Goal: Information Seeking & Learning: Find contact information

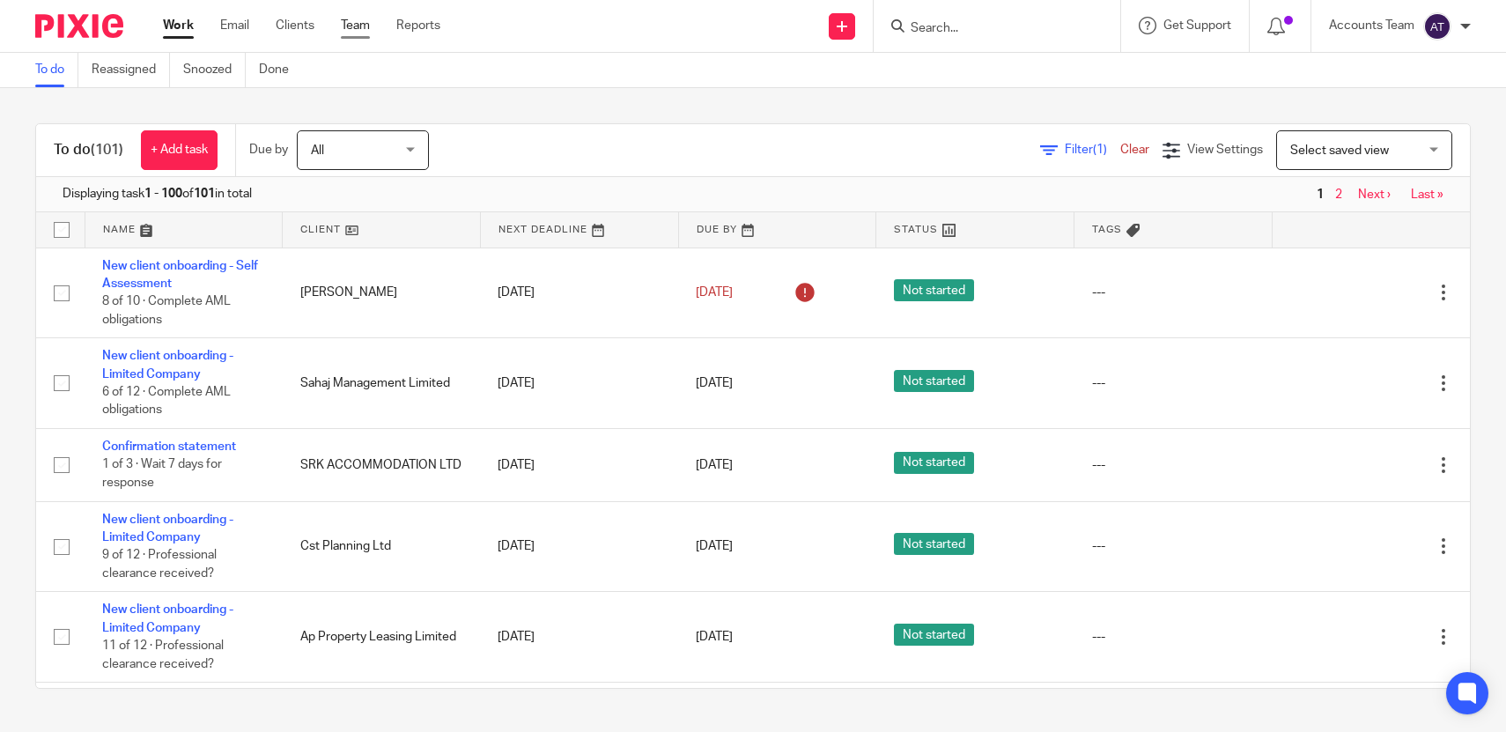
click at [358, 26] on link "Team" at bounding box center [355, 26] width 29 height 18
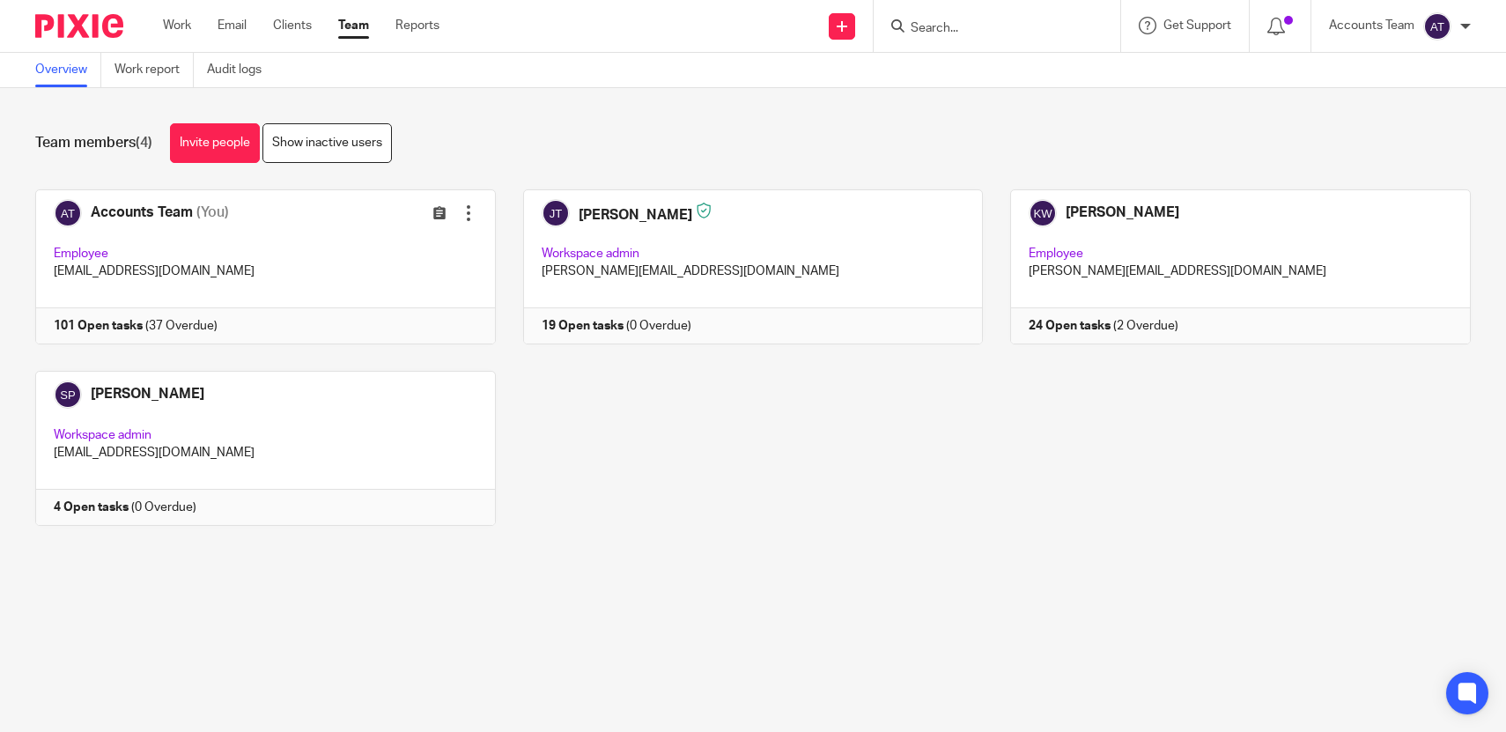
click at [337, 429] on link at bounding box center [252, 448] width 488 height 155
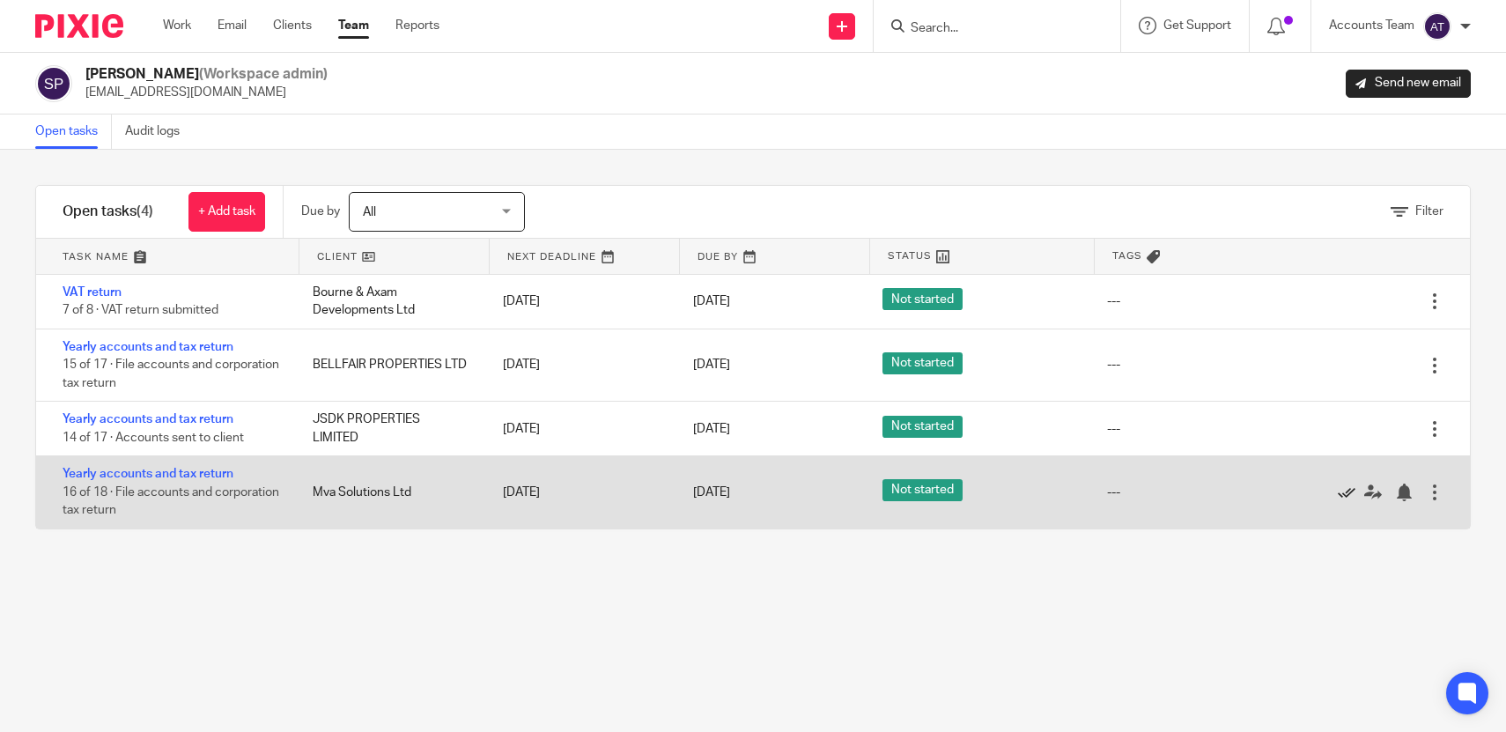
click at [1341, 491] on icon at bounding box center [1347, 493] width 18 height 18
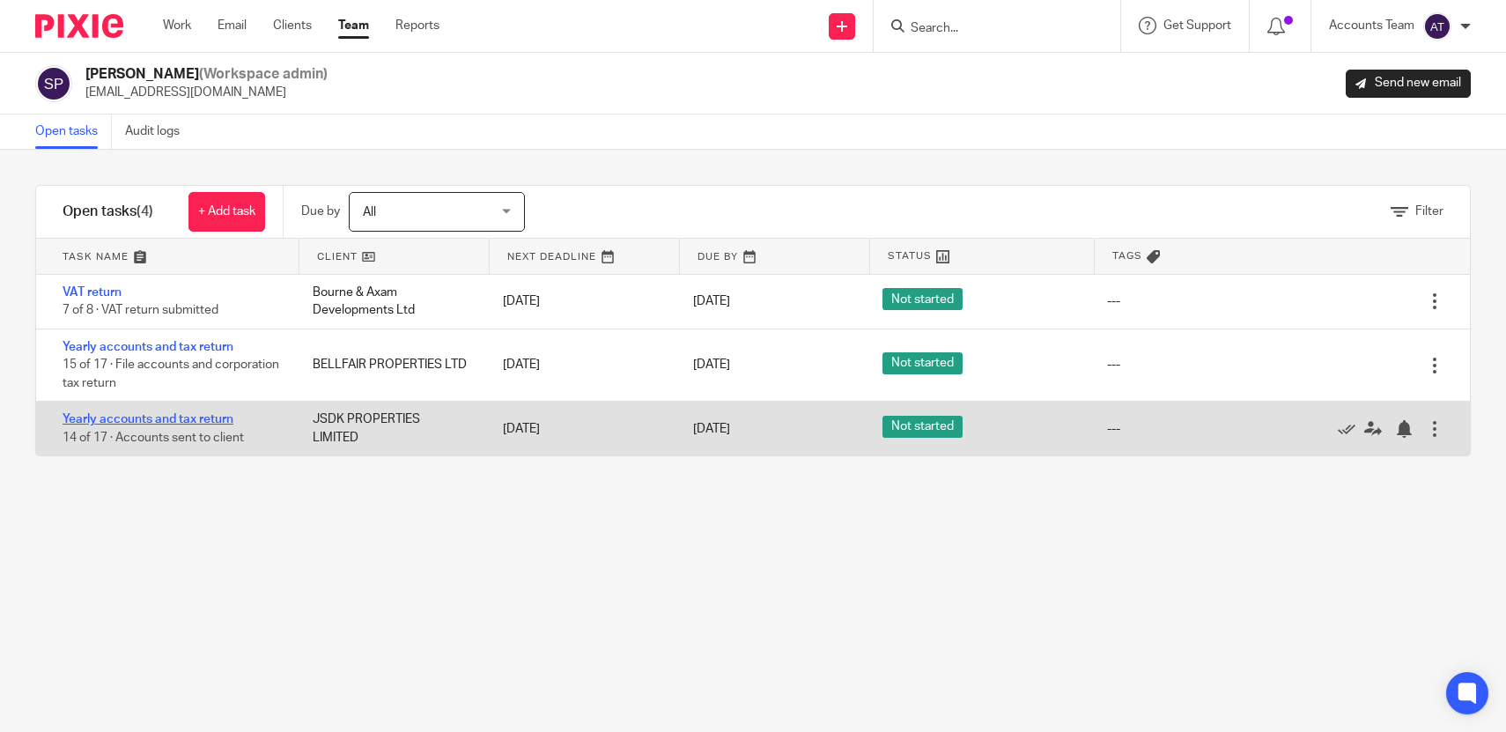
click at [157, 425] on link "Yearly accounts and tax return" at bounding box center [148, 419] width 171 height 12
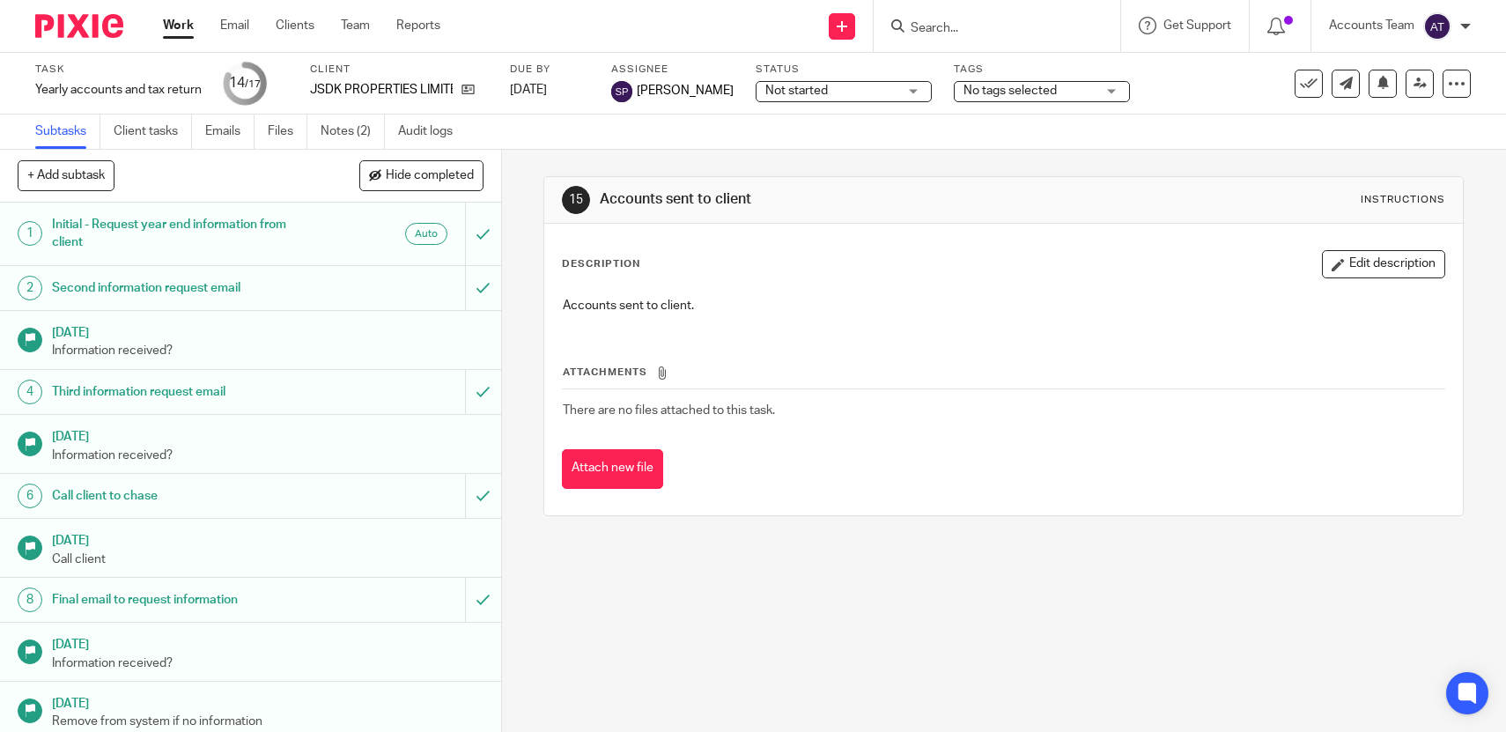
drag, startPoint x: 469, startPoint y: 84, endPoint x: 528, endPoint y: 13, distance: 91.9
click at [0, 0] on body "Work Email Clients Team Reports Work Email Clients Team Reports Settings Send n…" at bounding box center [753, 366] width 1506 height 732
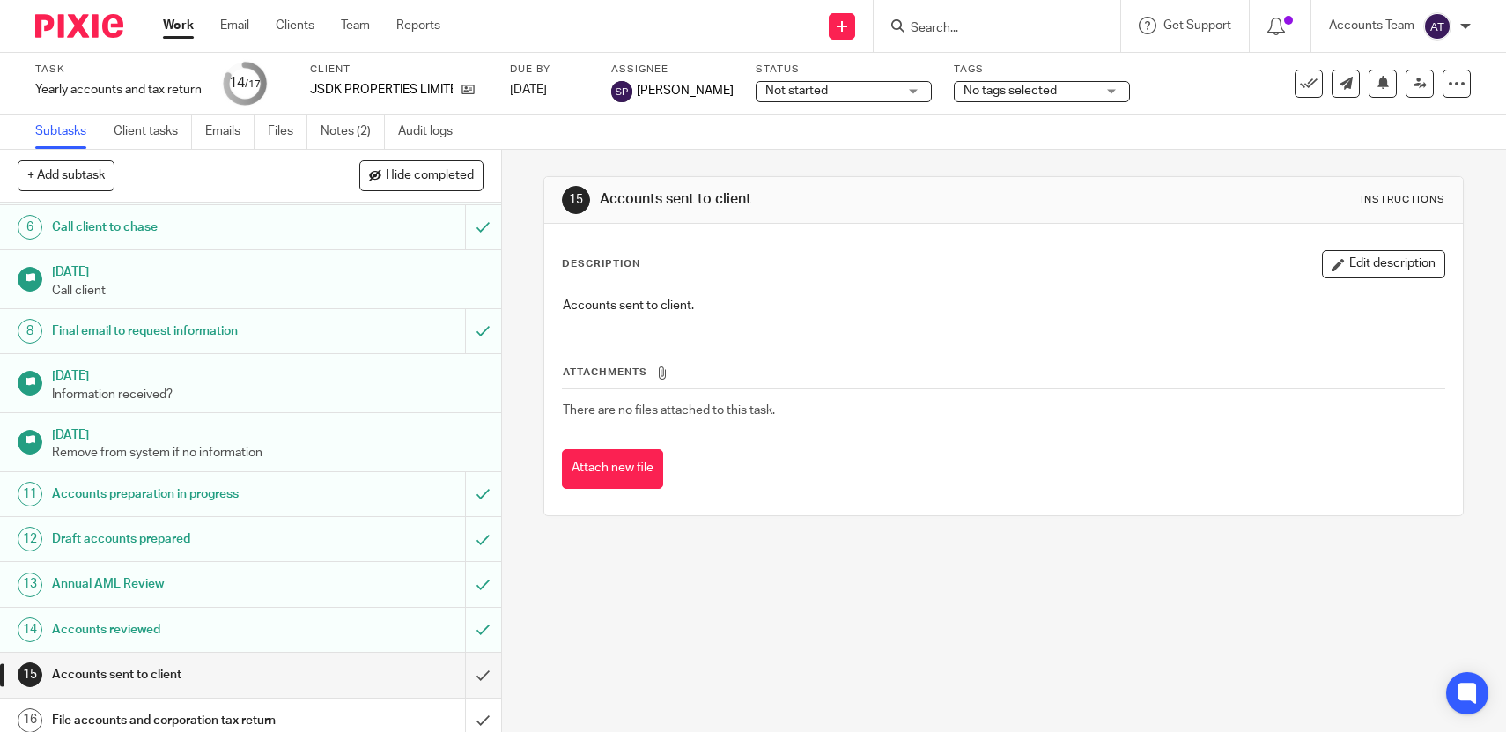
scroll to position [326, 0]
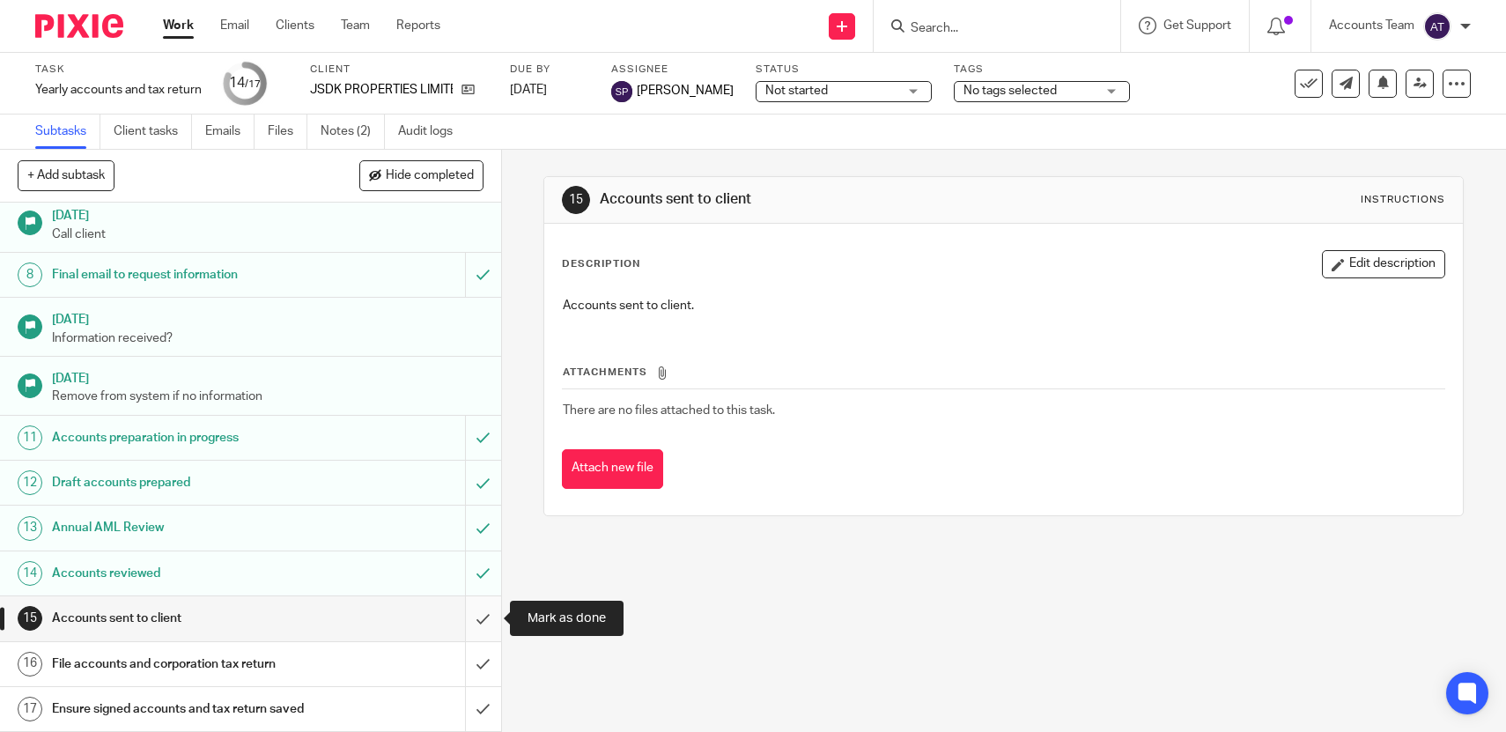
click at [484, 621] on input "submit" at bounding box center [250, 618] width 501 height 44
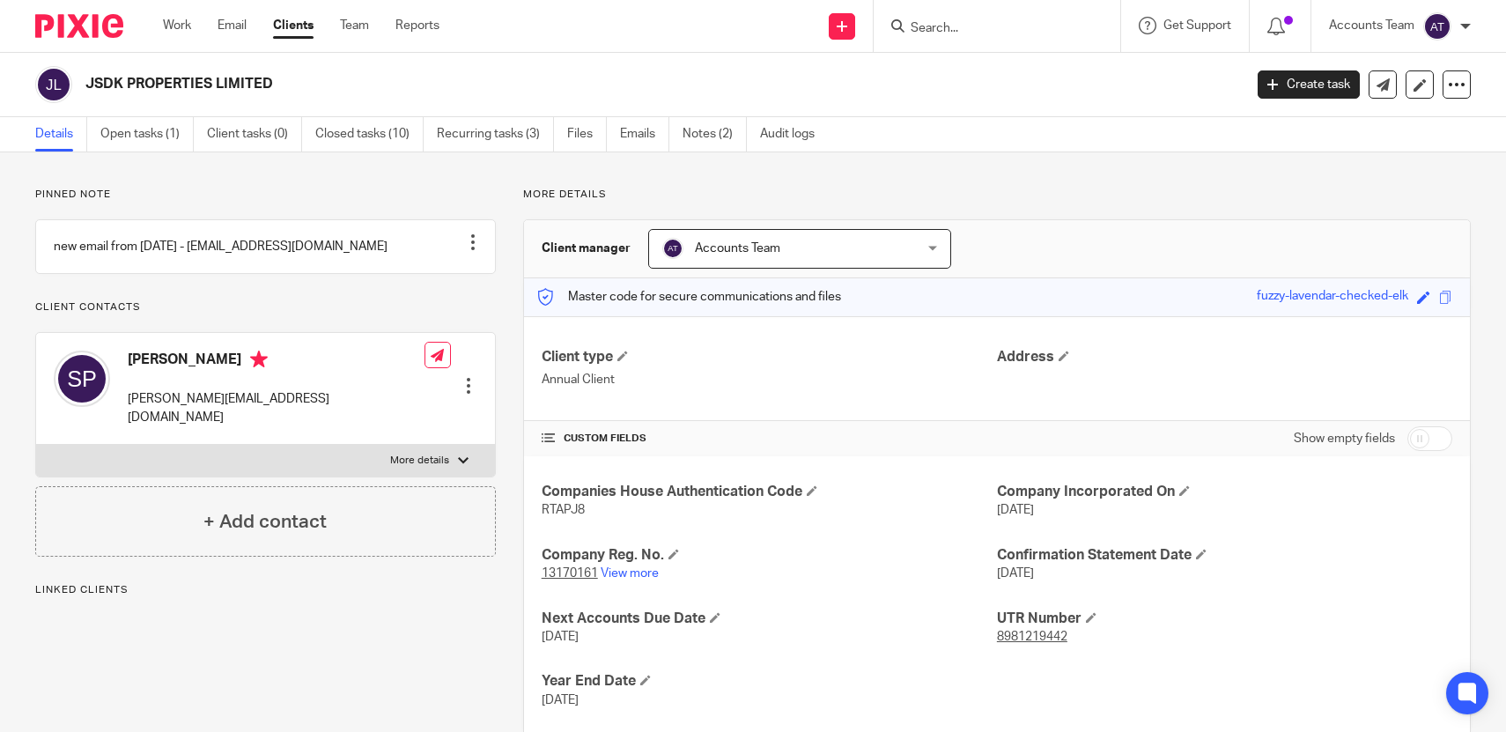
click at [206, 92] on h2 "JSDK PROPERTIES LIMITED" at bounding box center [543, 84] width 917 height 18
copy main "JSDK PROPERTIES LIMITED Create task Update from Companies House Export data Mer…"
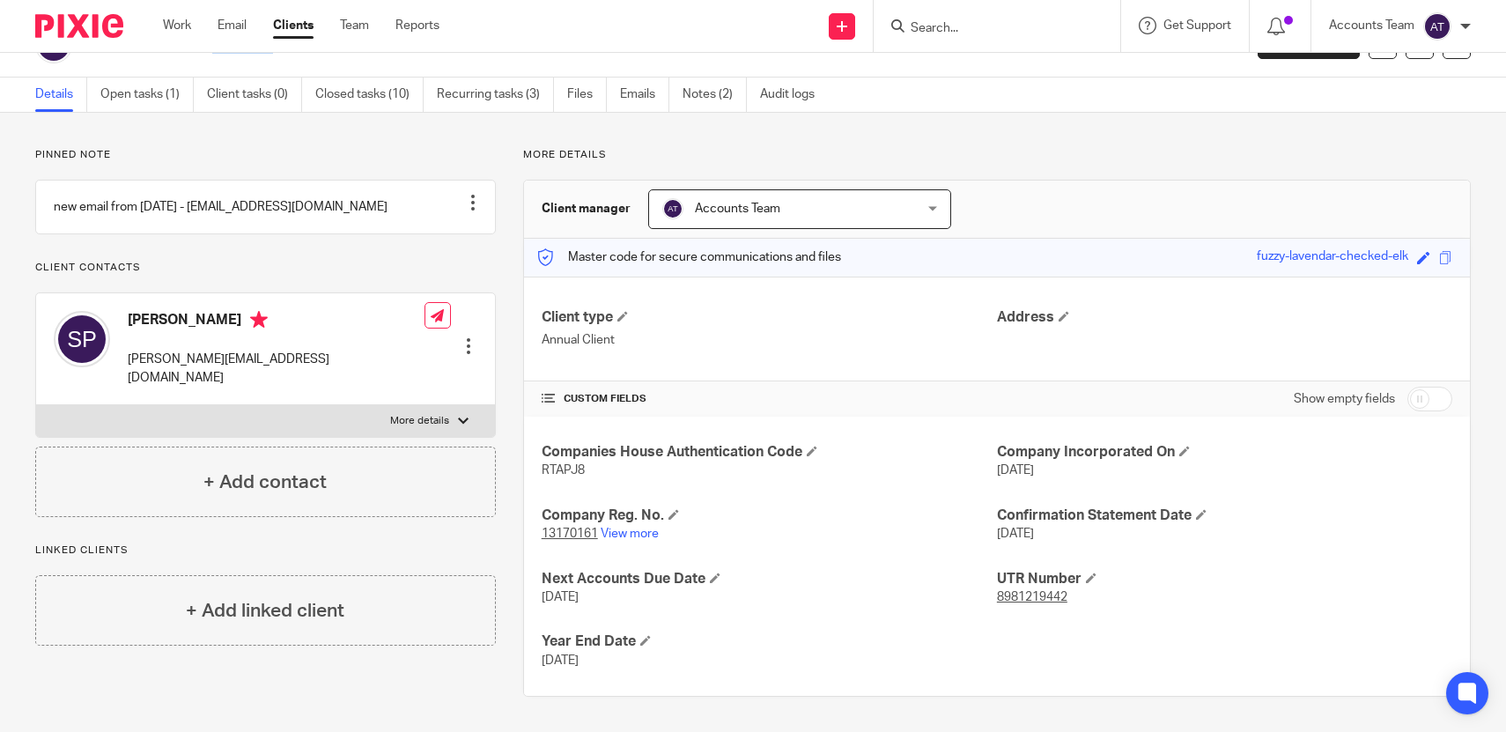
drag, startPoint x: 646, startPoint y: 672, endPoint x: 538, endPoint y: 644, distance: 111.1
click at [538, 644] on div "Companies House Authentication Code RTAPJ8 Company Incorporated On 1 Feb 2021 C…" at bounding box center [997, 556] width 946 height 279
copy div "Year End Date 28 Feb 2025"
click at [216, 331] on h4 "Sharnjit Phagoora" at bounding box center [276, 322] width 297 height 22
click at [216, 331] on h4 "[PERSON_NAME]" at bounding box center [276, 322] width 297 height 22
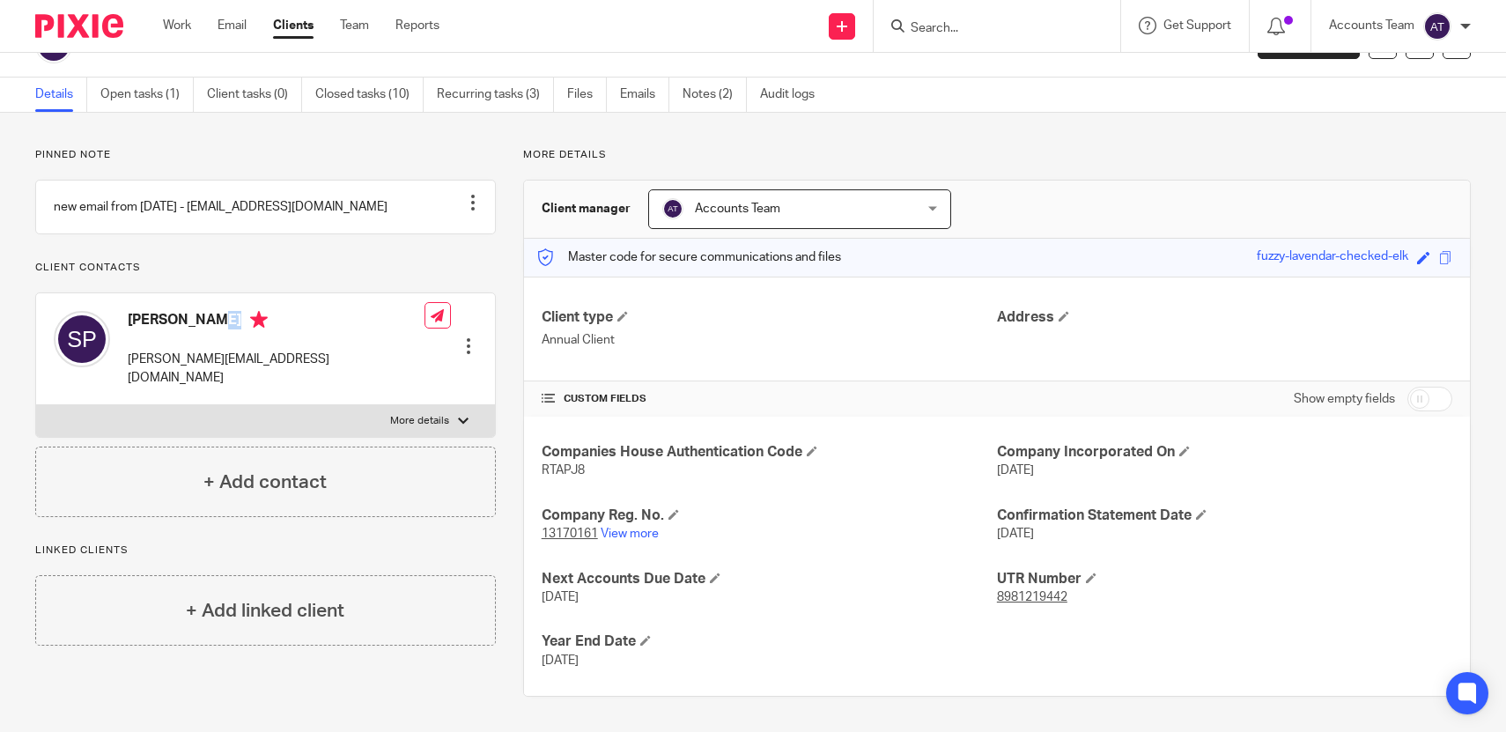
click at [216, 331] on h4 "[PERSON_NAME]" at bounding box center [276, 322] width 297 height 22
copy h4 "[PERSON_NAME]"
click at [230, 388] on div "Sharnjit Phagoora sharnjit.p@gmail.com" at bounding box center [239, 348] width 371 height 93
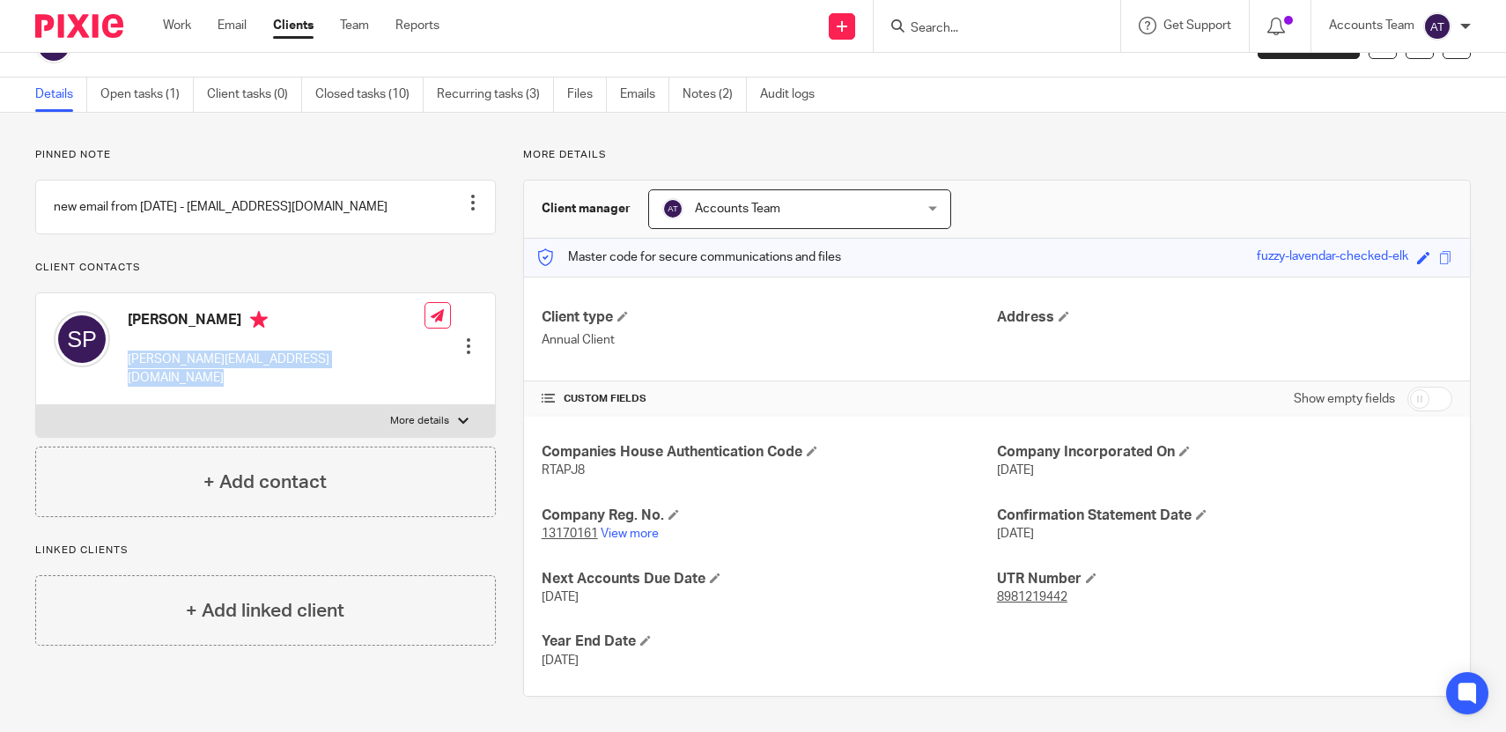
copy div "sharnjit.p@gmail.com"
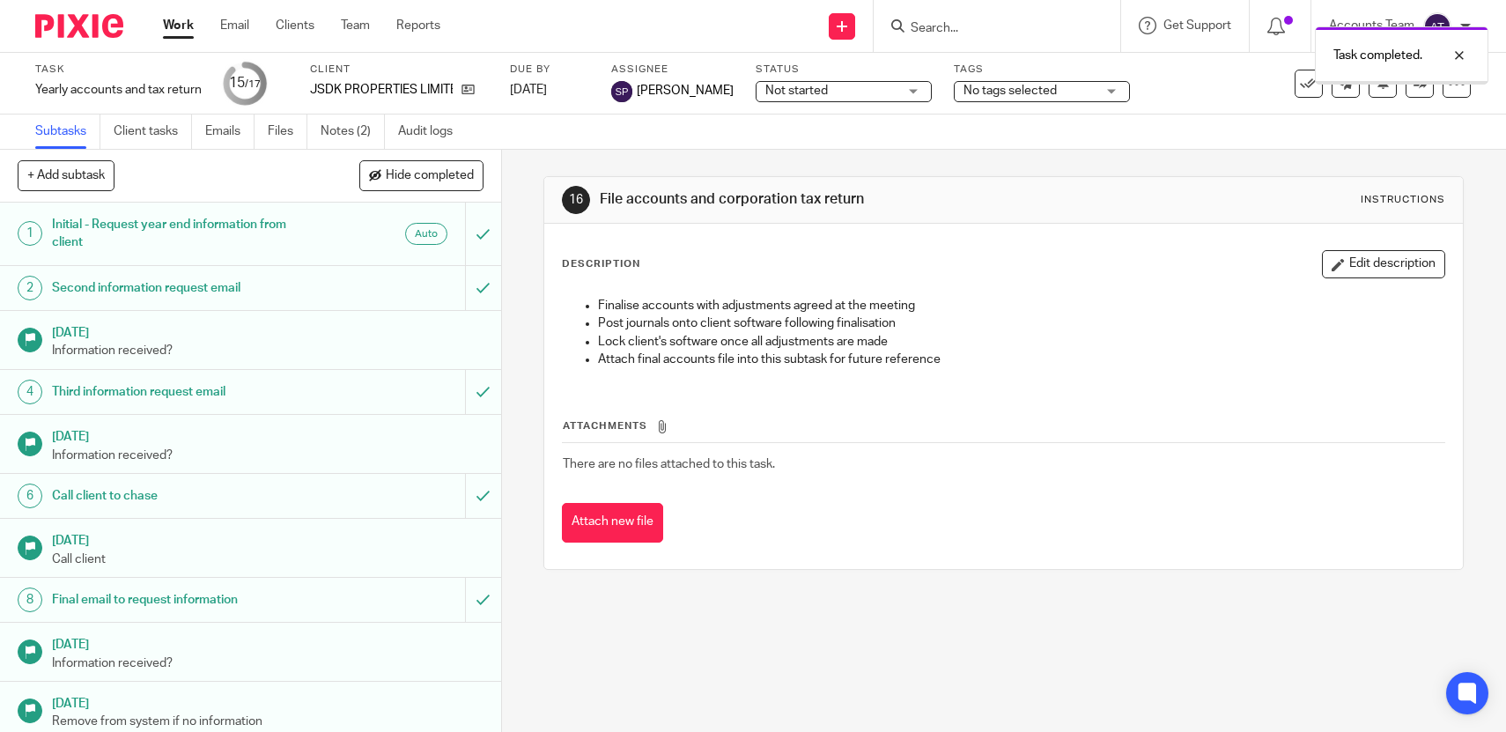
click at [361, 24] on link "Team" at bounding box center [355, 26] width 29 height 18
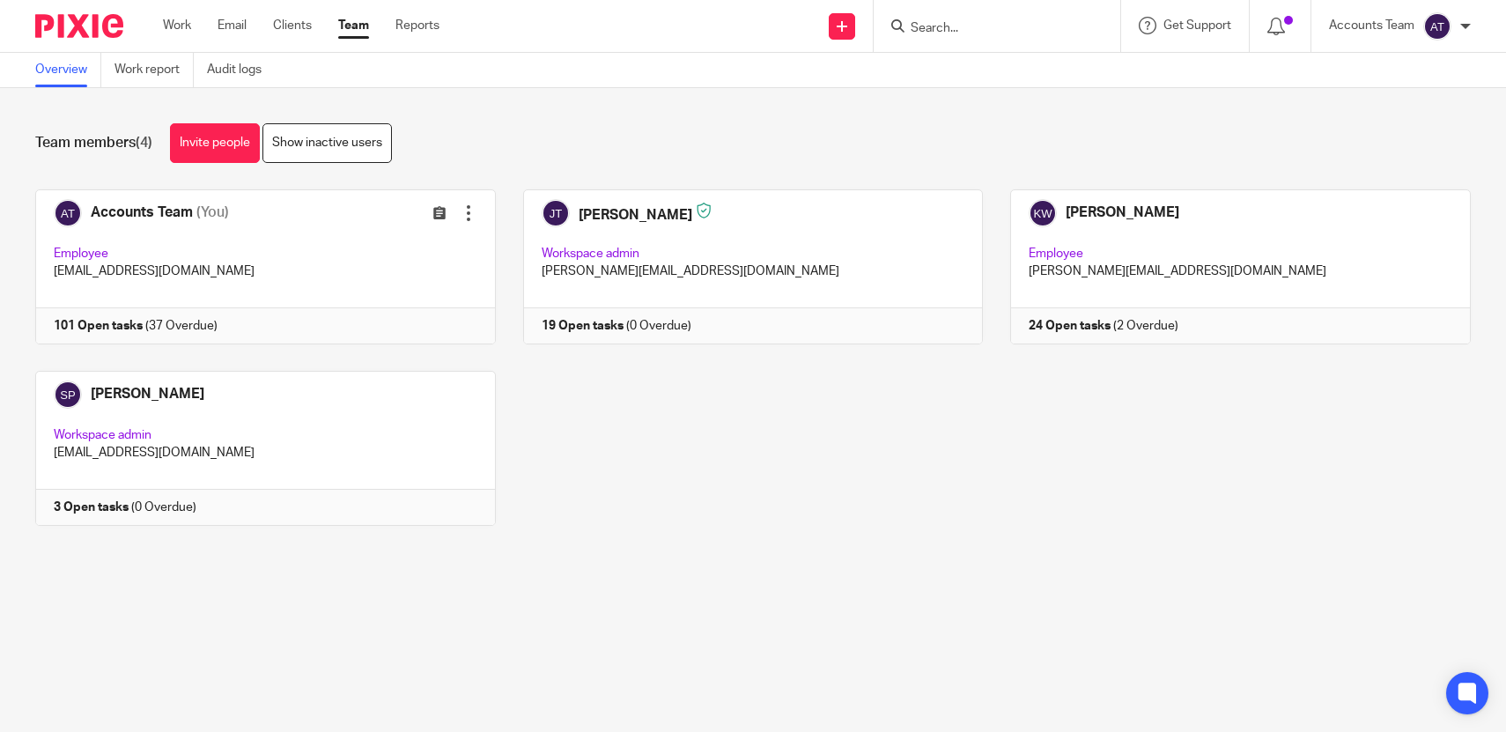
click at [582, 377] on div "Accounts Team (You) Edit user Transfer Employee accounts@jsmpartners.co.uk 101 …" at bounding box center [739, 370] width 1463 height 363
click at [927, 21] on input "Search" at bounding box center [988, 29] width 159 height 16
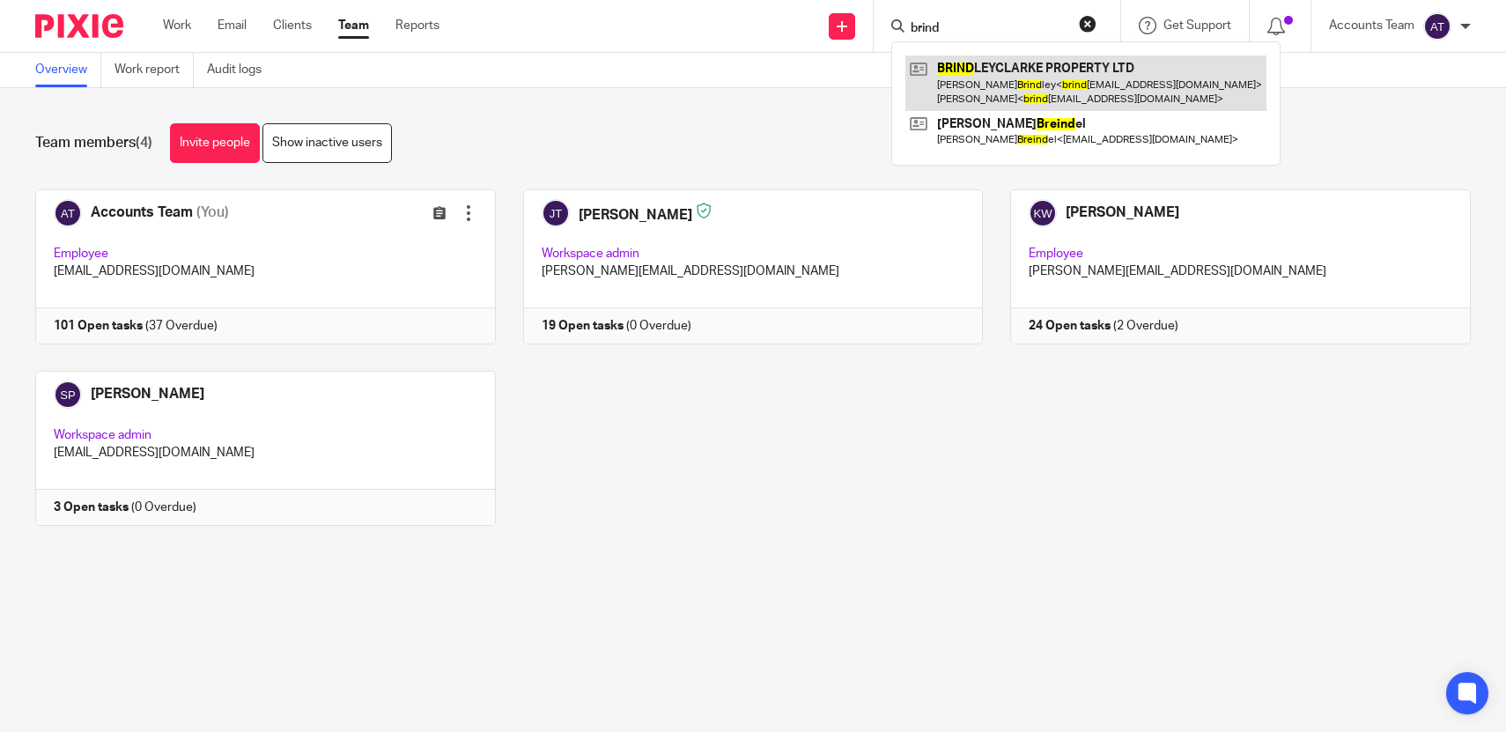
type input "brind"
click at [998, 83] on link at bounding box center [1085, 82] width 361 height 55
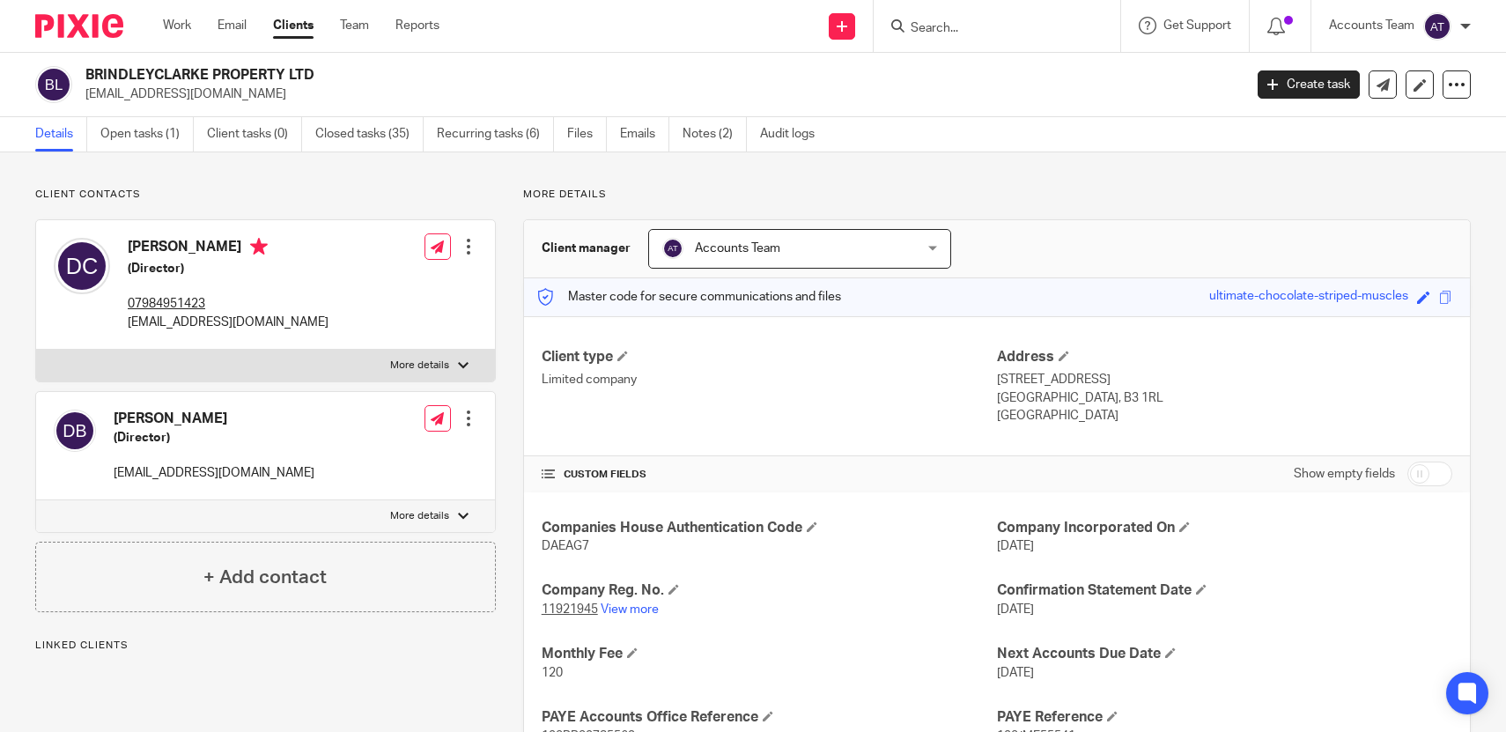
click at [151, 158] on div "Client contacts Daniel Clarke (Director) 07984951423 brindleyclarke@outlook.com…" at bounding box center [753, 511] width 1506 height 719
click at [144, 138] on link "Open tasks (1)" at bounding box center [146, 134] width 93 height 34
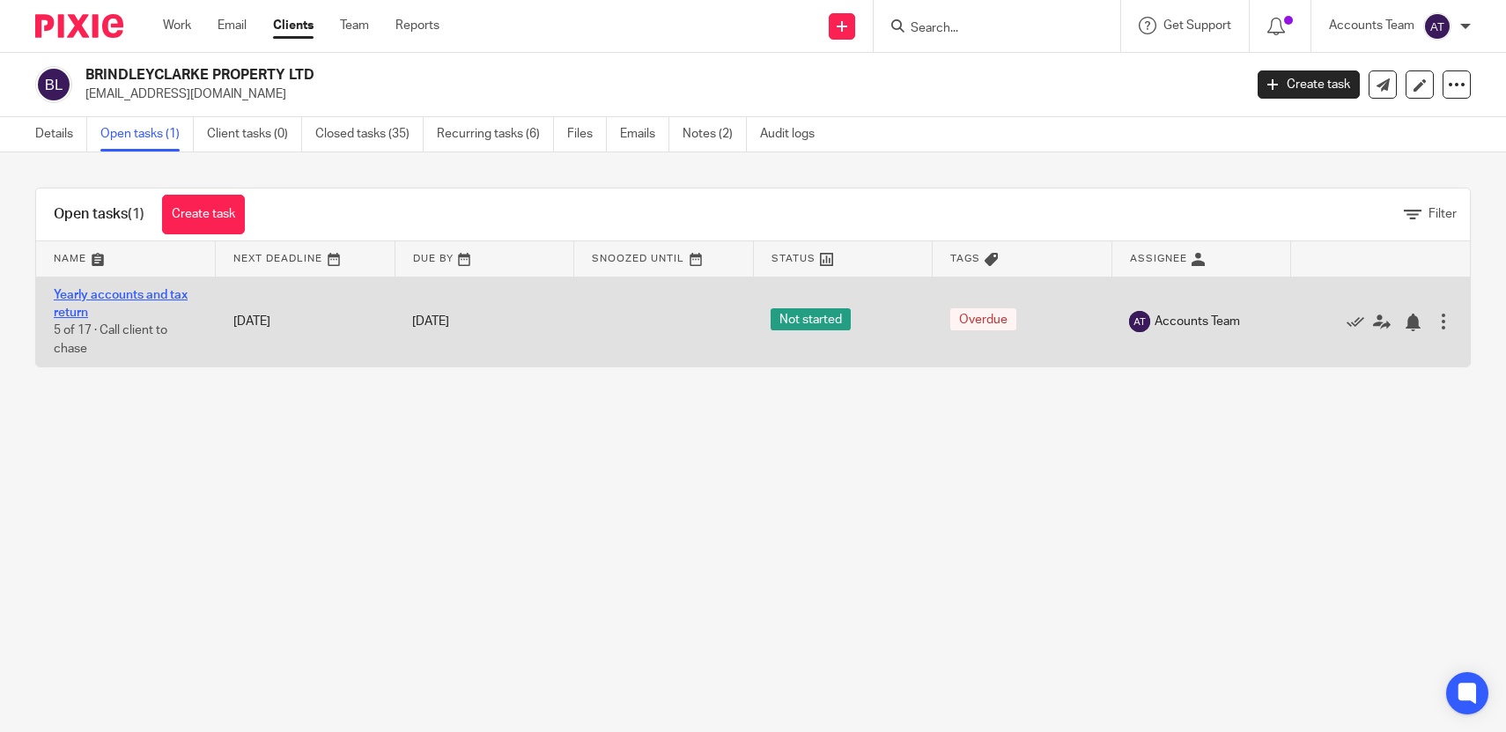
click at [134, 297] on link "Yearly accounts and tax return" at bounding box center [121, 304] width 134 height 30
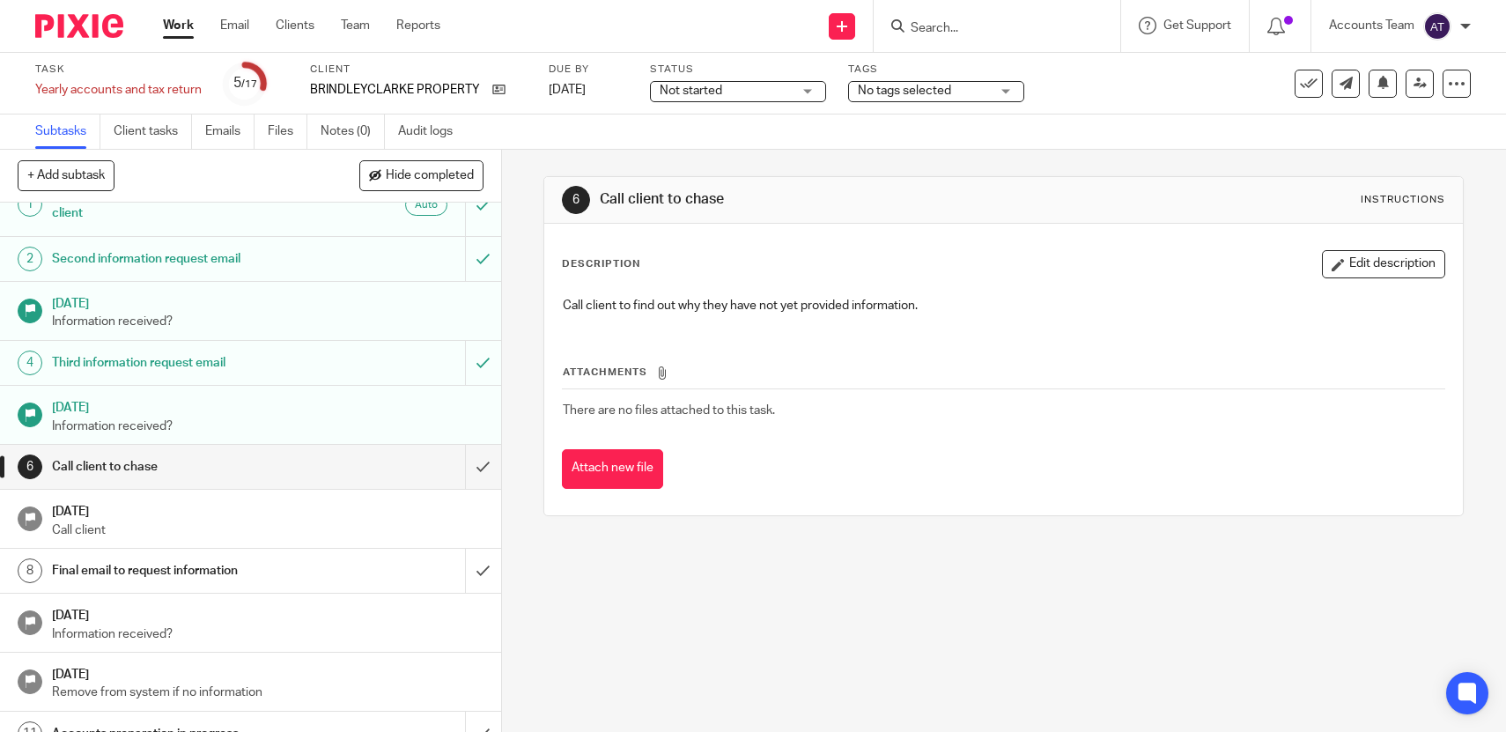
scroll to position [33, 0]
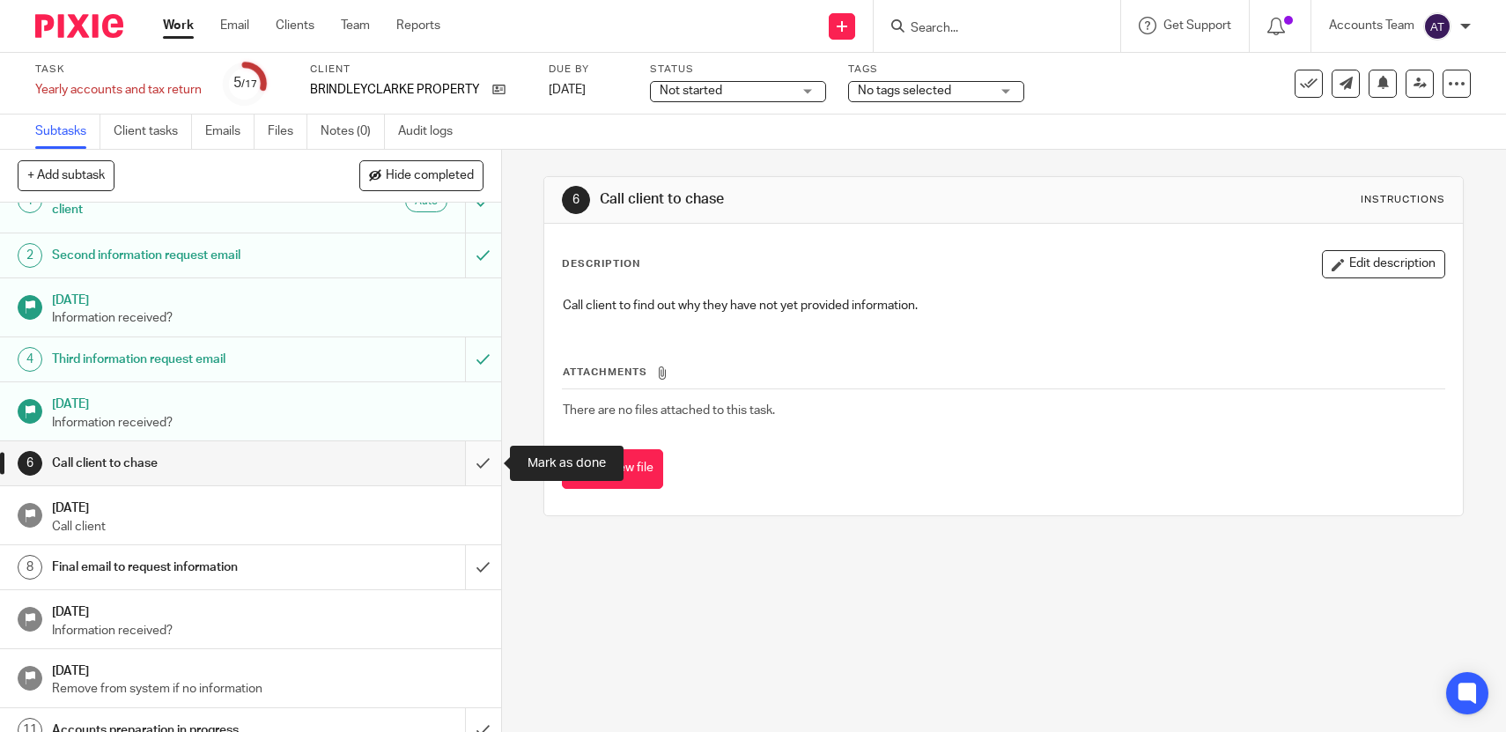
click at [475, 459] on input "submit" at bounding box center [250, 463] width 501 height 44
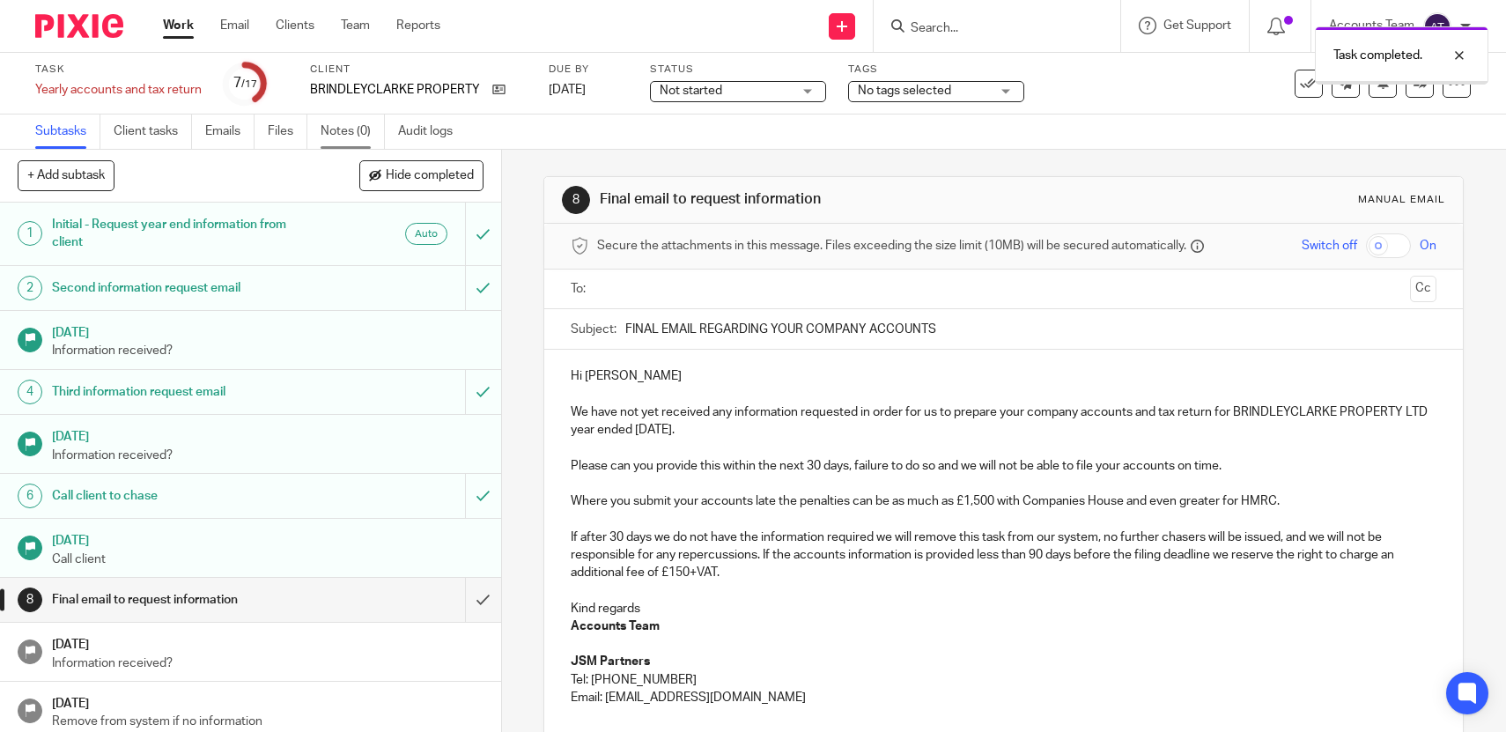
click at [349, 127] on link "Notes (0)" at bounding box center [353, 131] width 64 height 34
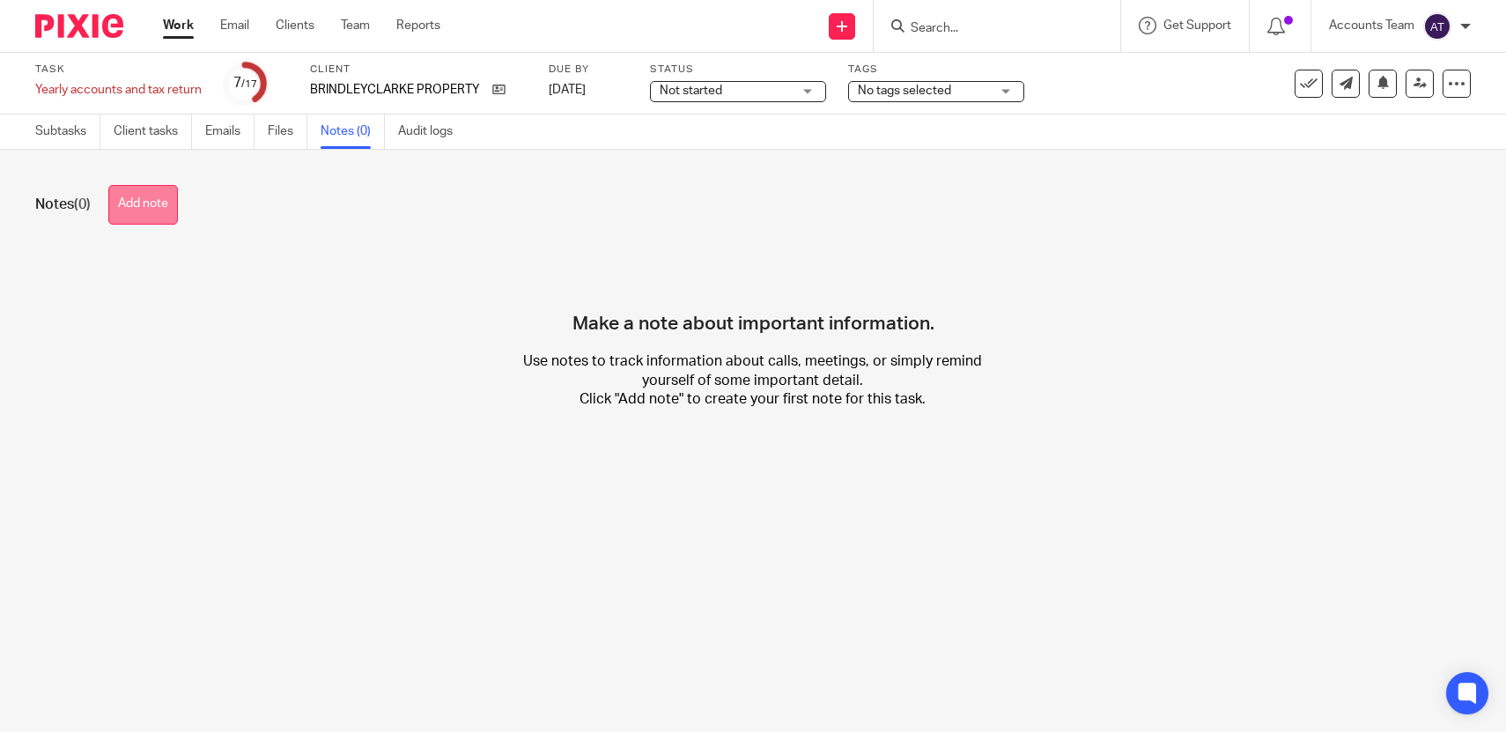
click at [165, 192] on button "Add note" at bounding box center [143, 205] width 70 height 40
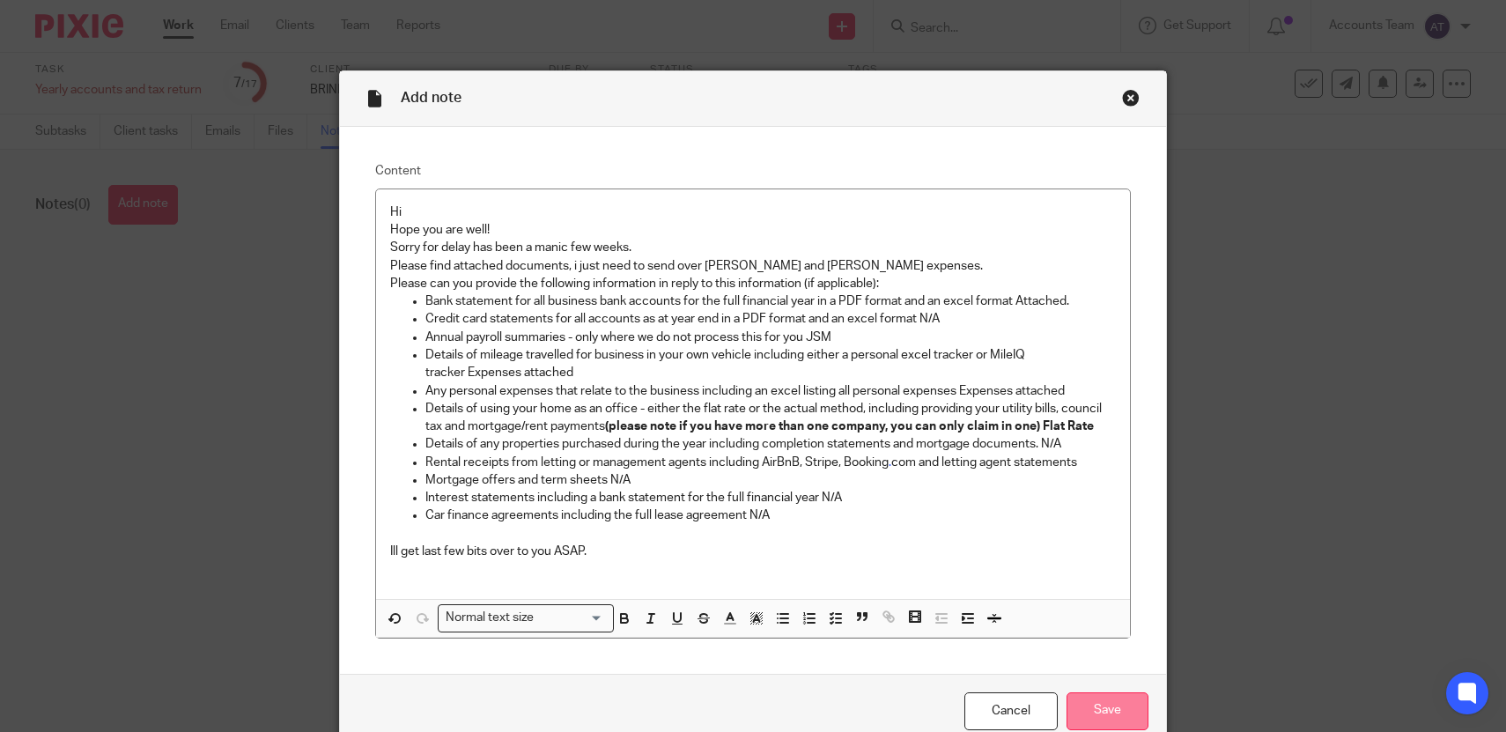
click at [1099, 722] on input "Save" at bounding box center [1108, 711] width 82 height 38
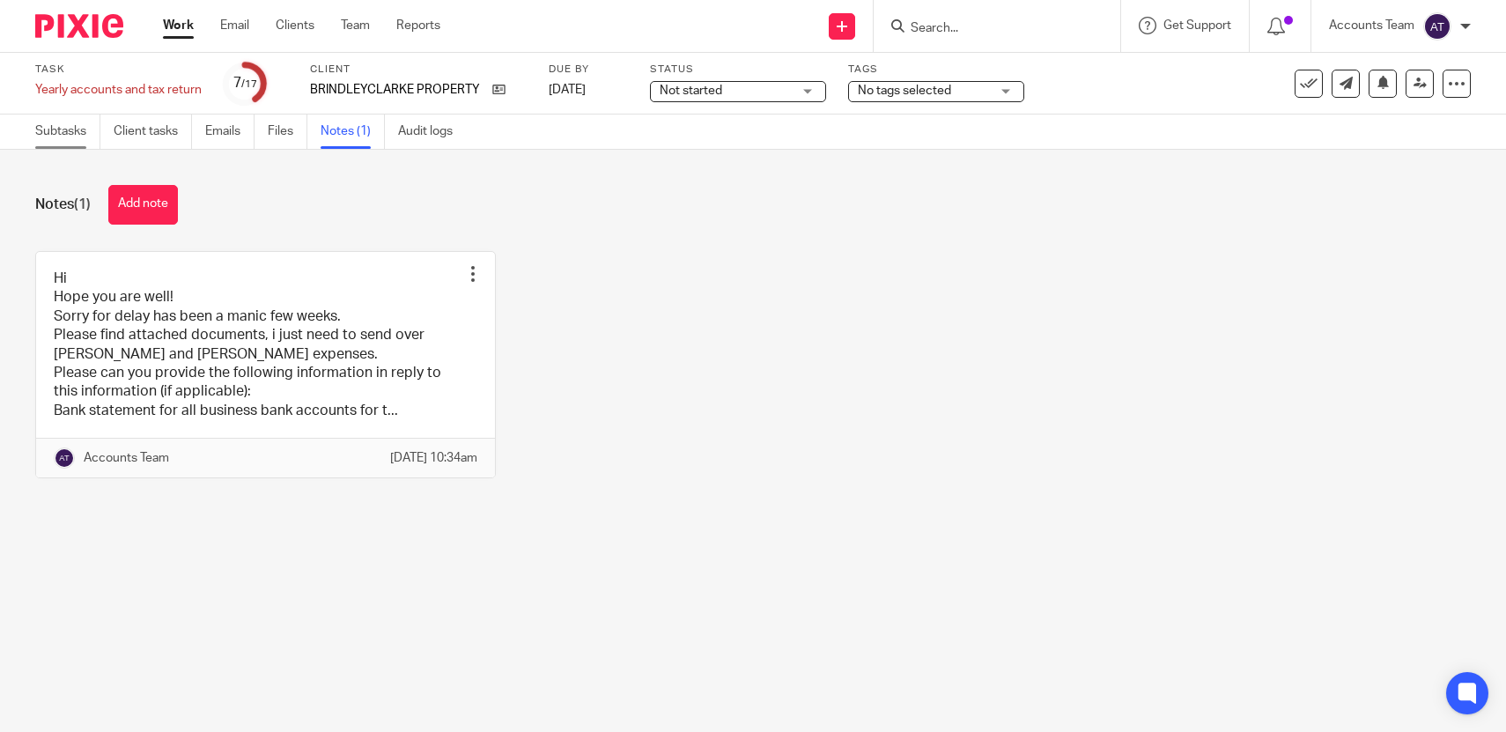
click at [54, 134] on link "Subtasks" at bounding box center [67, 131] width 65 height 34
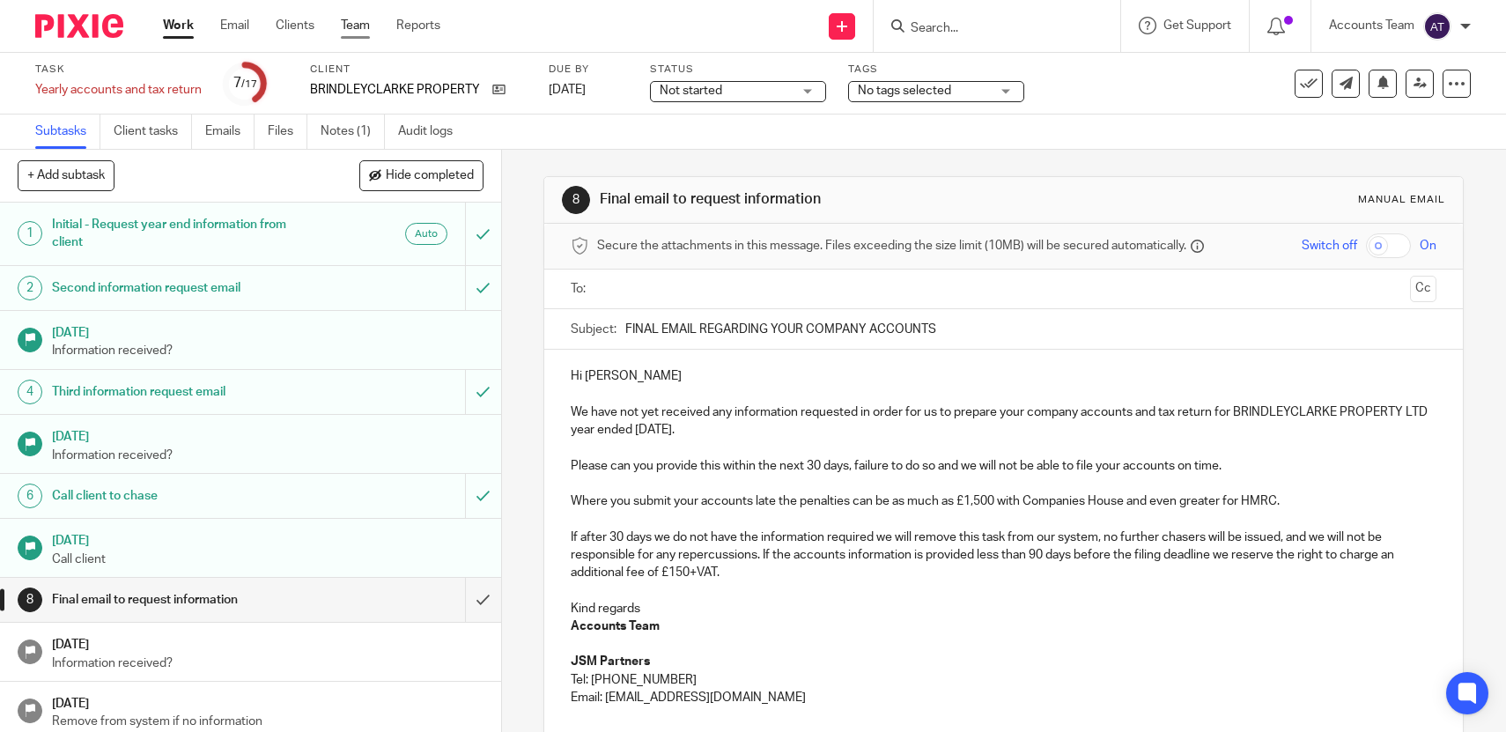
click at [356, 23] on link "Team" at bounding box center [355, 26] width 29 height 18
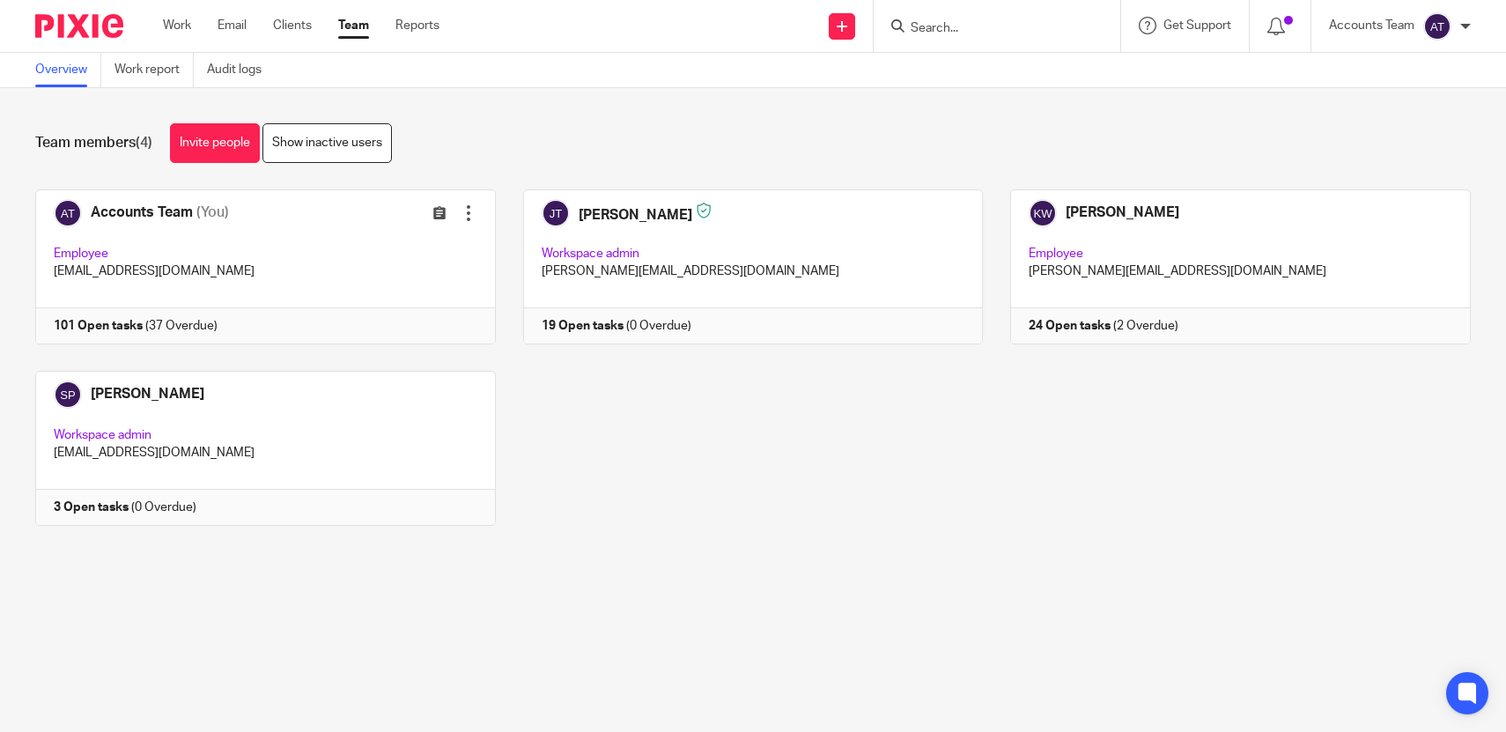
click at [351, 26] on link "Team" at bounding box center [353, 26] width 31 height 18
click at [748, 541] on div "Accounts Team (You) Edit user Transfer Employee accounts@jsmpartners.co.uk 101 …" at bounding box center [739, 370] width 1463 height 363
click at [359, 27] on link "Team" at bounding box center [353, 26] width 31 height 18
click at [807, 538] on div "Accounts Team (You) Edit user Transfer Employee accounts@jsmpartners.co.uk 101 …" at bounding box center [739, 370] width 1463 height 363
click at [919, 37] on div at bounding box center [997, 26] width 247 height 52
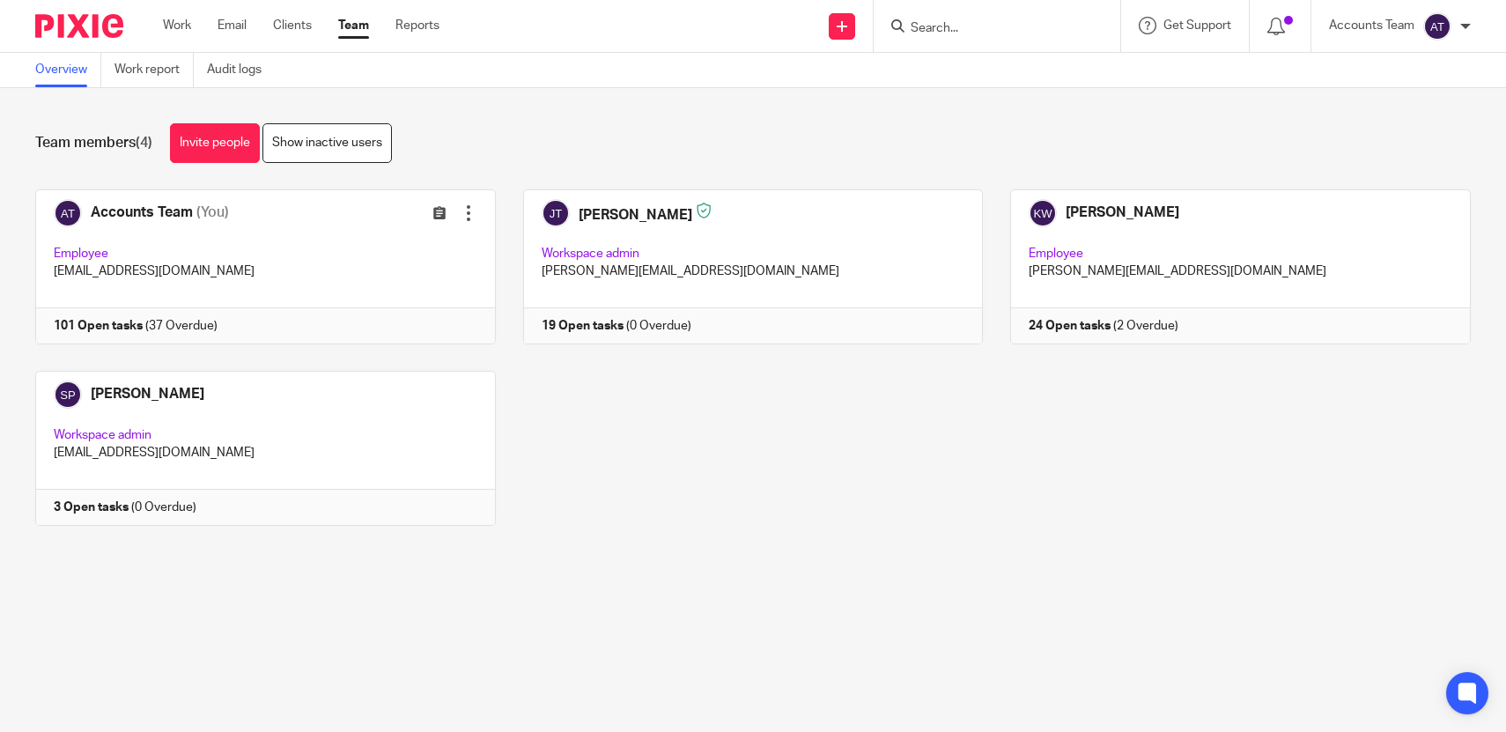
click at [927, 21] on input "Search" at bounding box center [988, 29] width 159 height 16
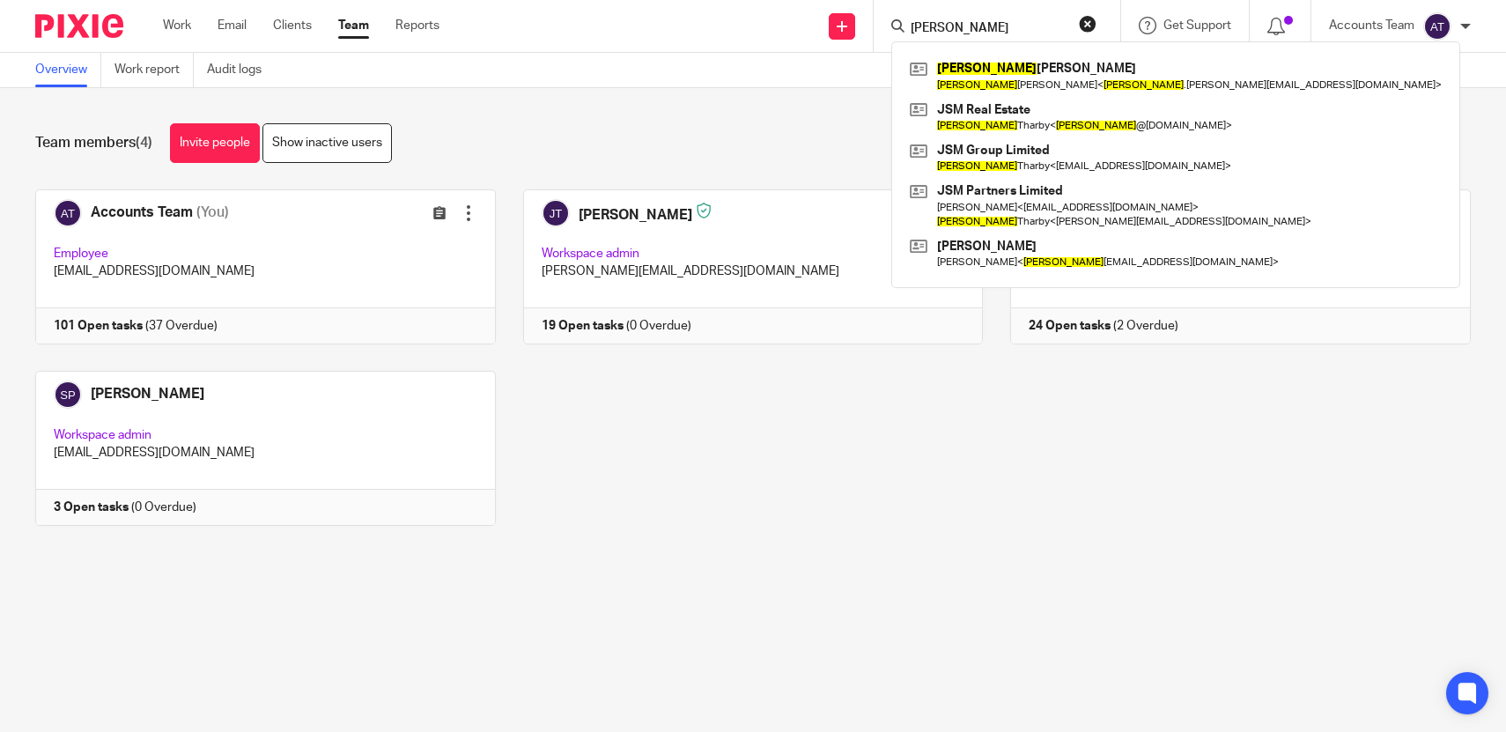
type input "joshua"
click at [723, 85] on div "Overview Work report Audit logs" at bounding box center [753, 70] width 1506 height 35
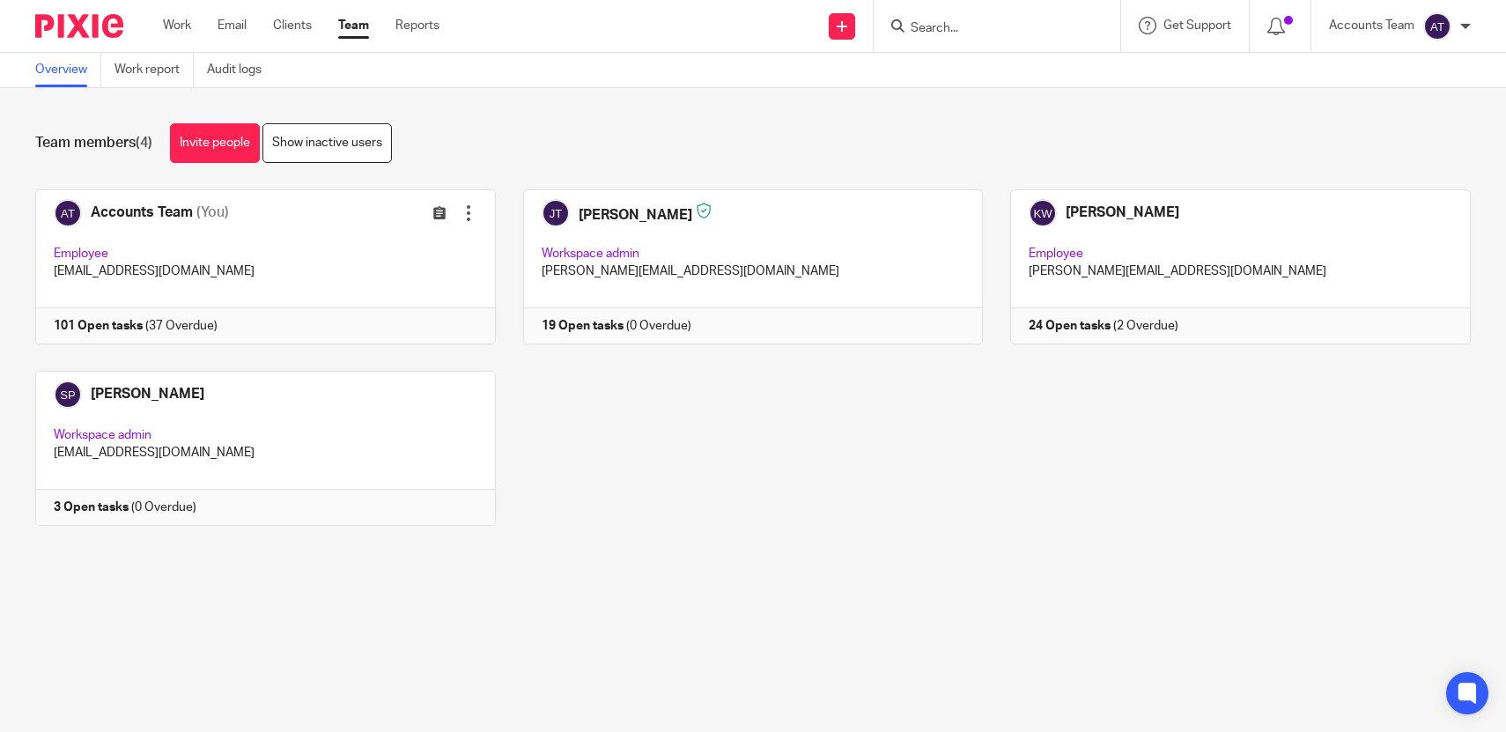
click at [361, 28] on link "Team" at bounding box center [353, 26] width 31 height 18
click at [361, 24] on link "Team" at bounding box center [353, 26] width 31 height 18
click at [358, 24] on link "Team" at bounding box center [353, 26] width 31 height 18
click at [594, 425] on div "Accounts Team (You) Edit user Transfer Employee [EMAIL_ADDRESS][DOMAIN_NAME] 10…" at bounding box center [739, 370] width 1463 height 363
click at [358, 28] on link "Team" at bounding box center [353, 26] width 31 height 18
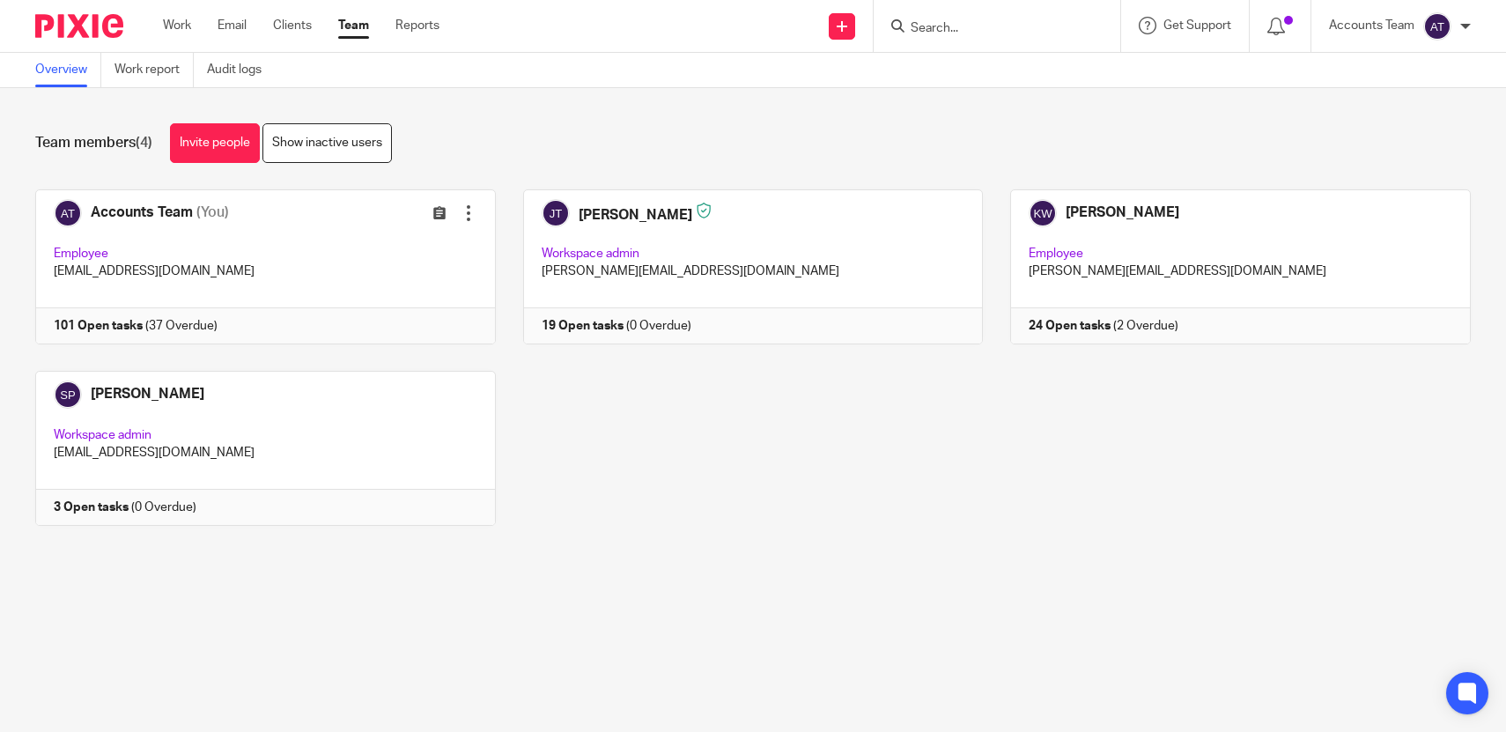
click at [352, 50] on div "Work Email Clients Team Reports Work Email Clients Team Reports Settings" at bounding box center [305, 26] width 321 height 52
click at [349, 34] on link "Team" at bounding box center [353, 26] width 31 height 18
click at [345, 10] on div "Work Email Clients Team Reports Work Email Clients Team Reports Settings" at bounding box center [305, 26] width 321 height 52
click at [349, 32] on link "Team" at bounding box center [353, 26] width 31 height 18
click at [368, 15] on div "Work Email Clients Team Reports Work Email Clients Team Reports Settings" at bounding box center [305, 26] width 321 height 52
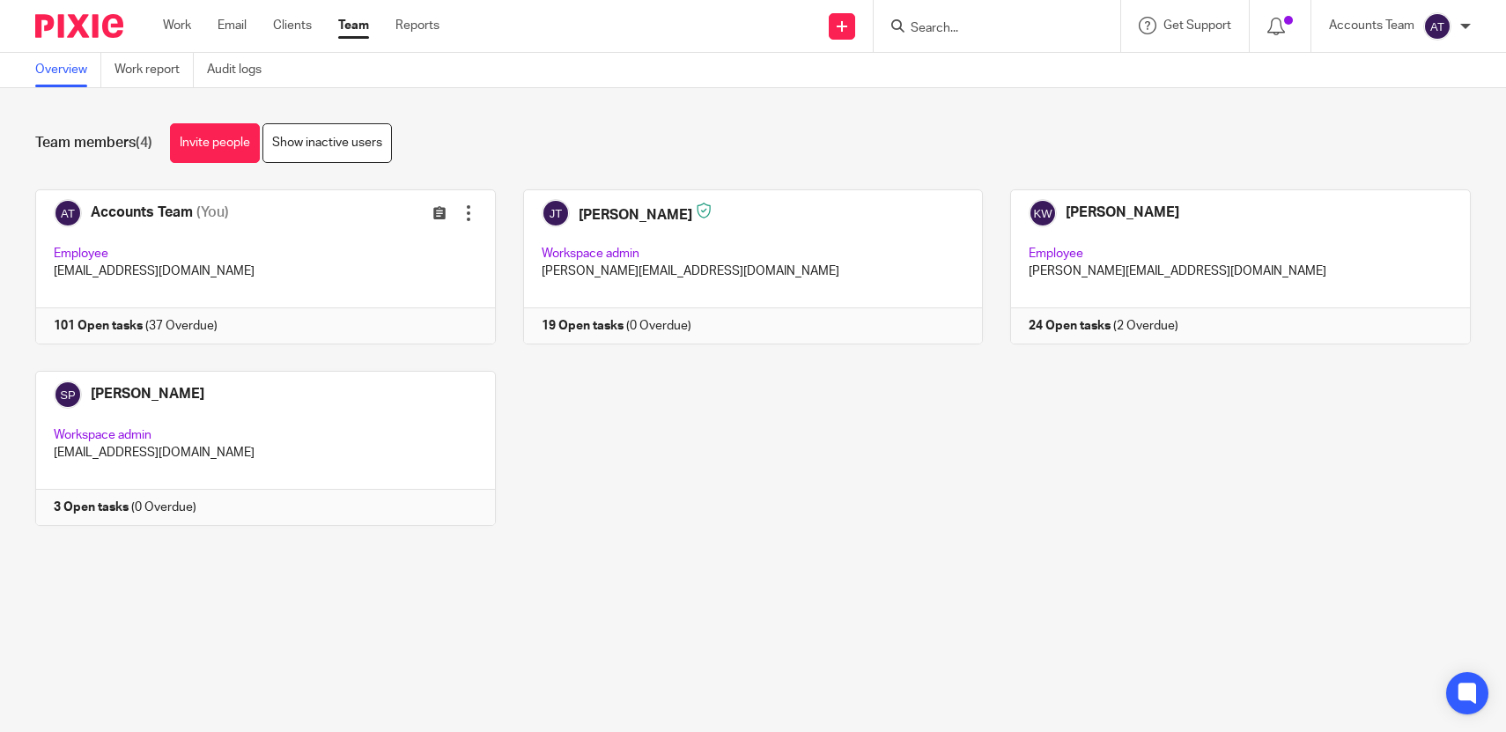
click at [357, 19] on link "Team" at bounding box center [353, 26] width 31 height 18
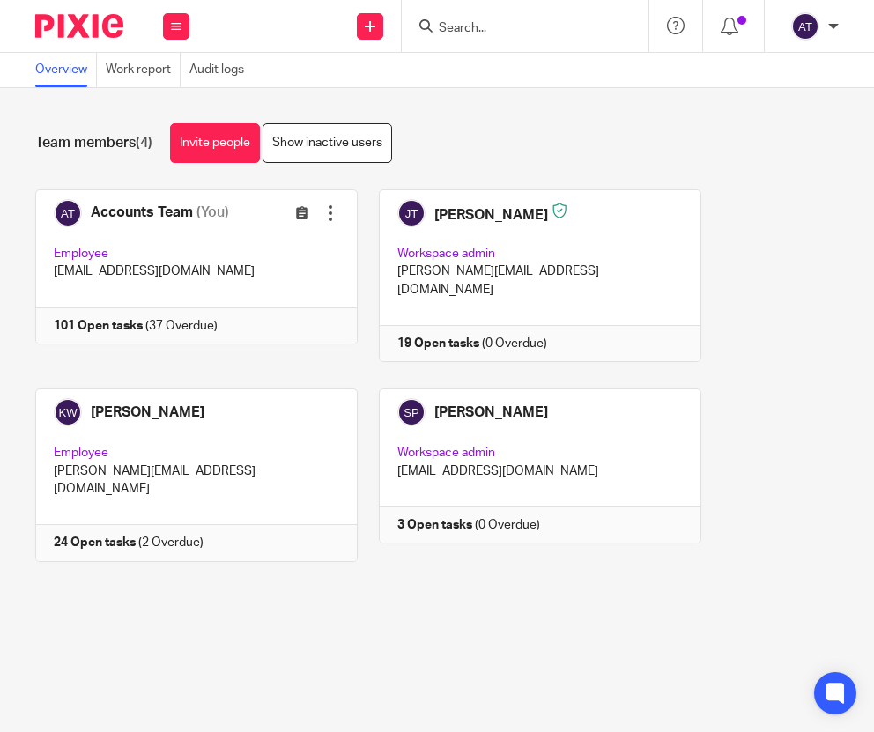
click at [468, 37] on div at bounding box center [525, 26] width 247 height 52
click at [467, 30] on input "Search" at bounding box center [516, 29] width 159 height 16
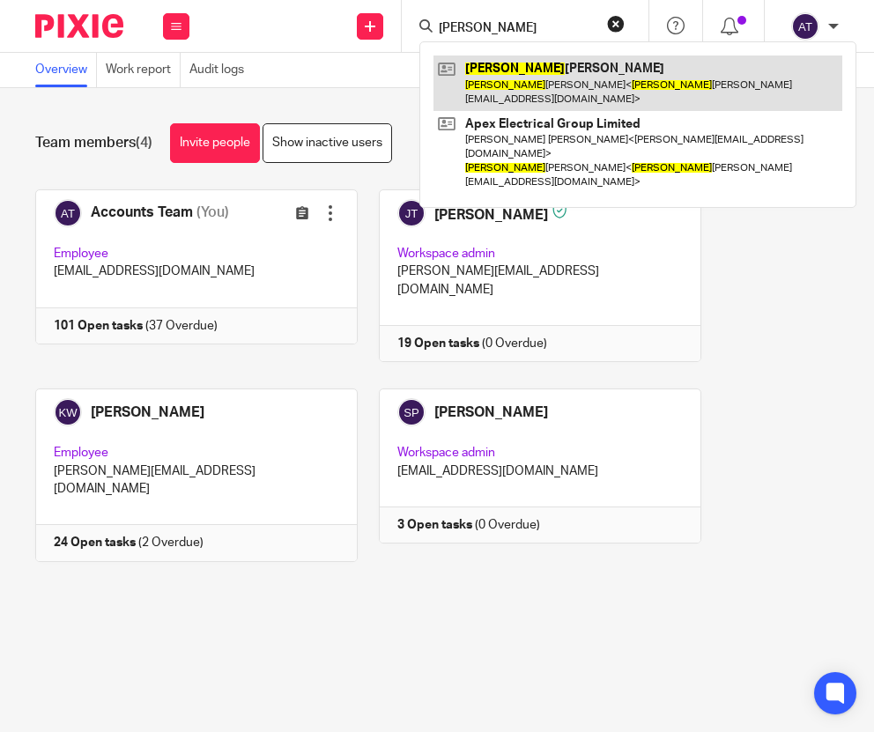
type input "[PERSON_NAME]"
click at [504, 68] on link at bounding box center [637, 82] width 409 height 55
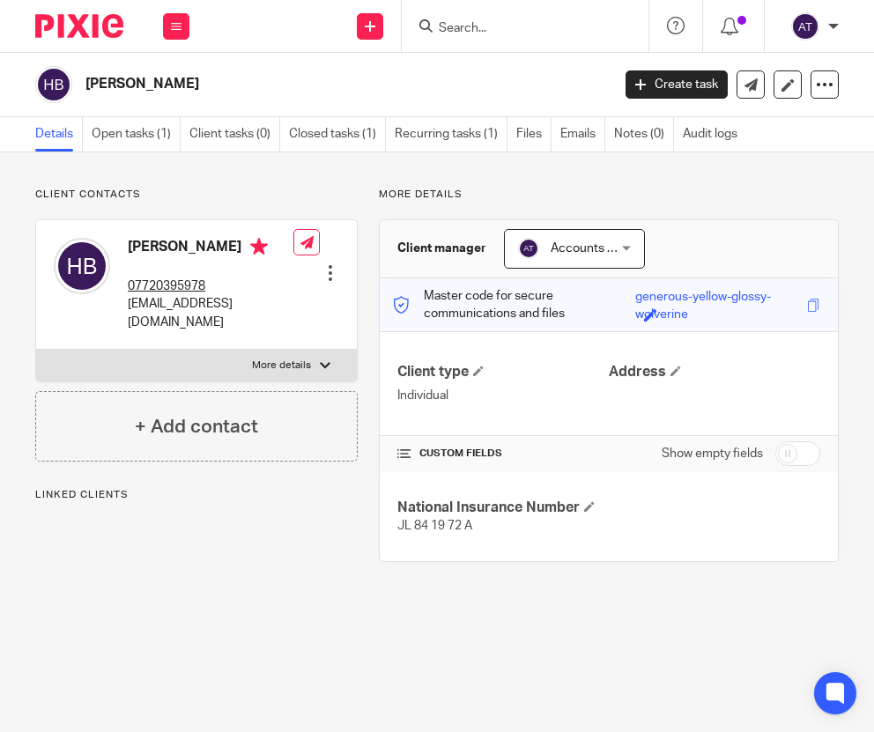
click at [454, 528] on span "JL 84 19 72 A" at bounding box center [434, 526] width 75 height 12
copy span "JL 84 19 72 A"
drag, startPoint x: 214, startPoint y: 297, endPoint x: 128, endPoint y: 292, distance: 86.5
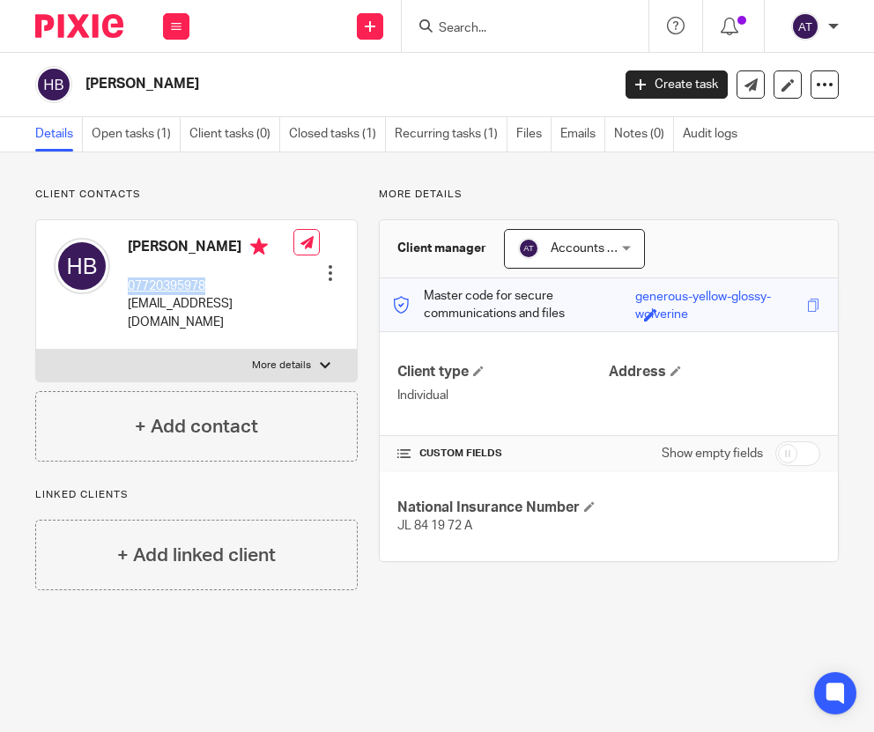
click at [128, 292] on div "Heather Louise Bassford 07720395978 heatherbassford@icloud.com" at bounding box center [211, 284] width 166 height 93
copy tcxspan "07720395978"
click at [182, 323] on p "heatherbassford@icloud.com" at bounding box center [211, 313] width 166 height 36
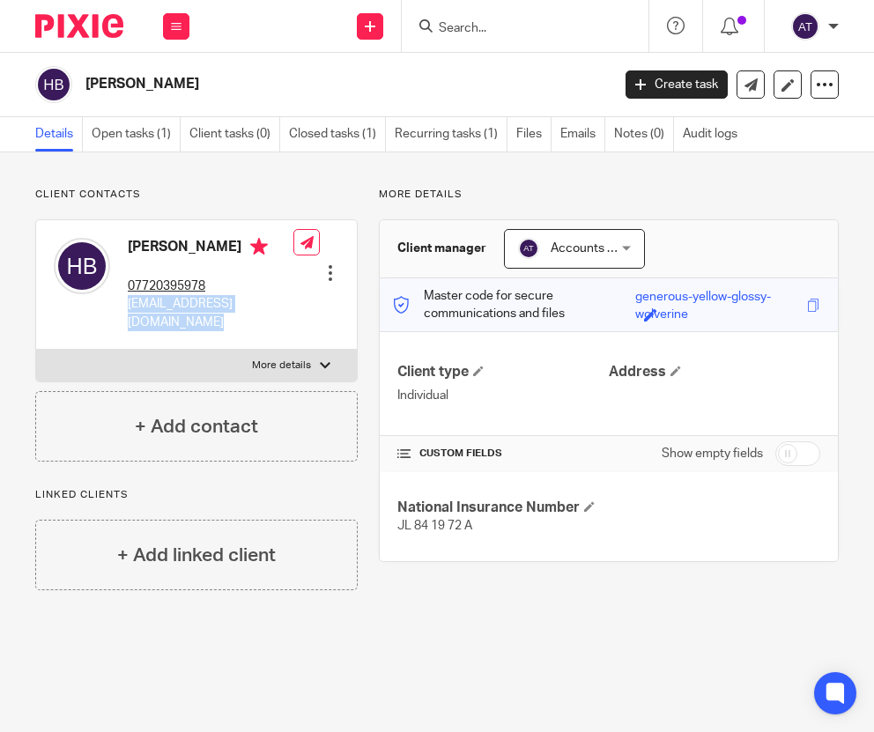
copy div "heatherbassford@icloud.com"
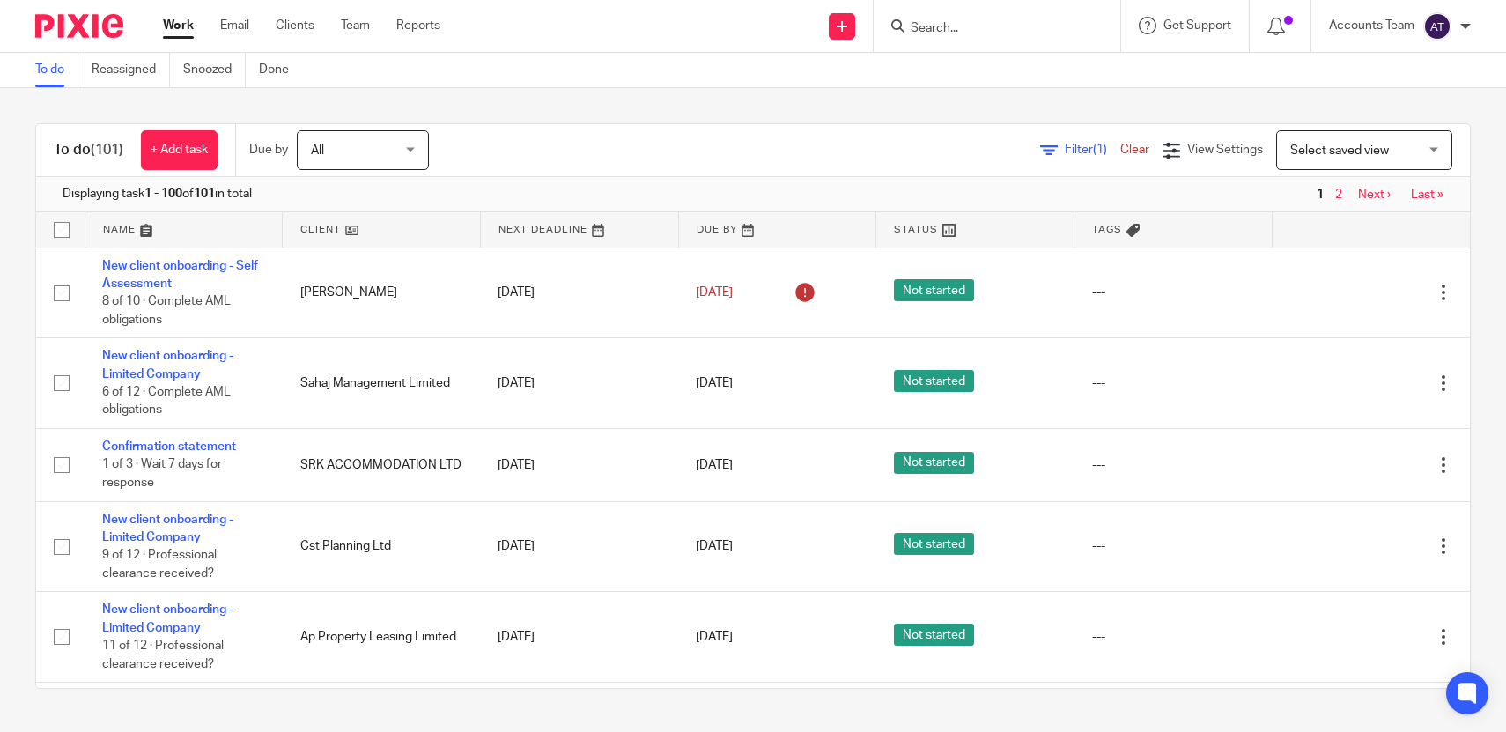
click at [960, 11] on div at bounding box center [997, 26] width 247 height 52
click at [950, 39] on div at bounding box center [997, 26] width 247 height 52
click at [945, 21] on input "Search" at bounding box center [988, 29] width 159 height 16
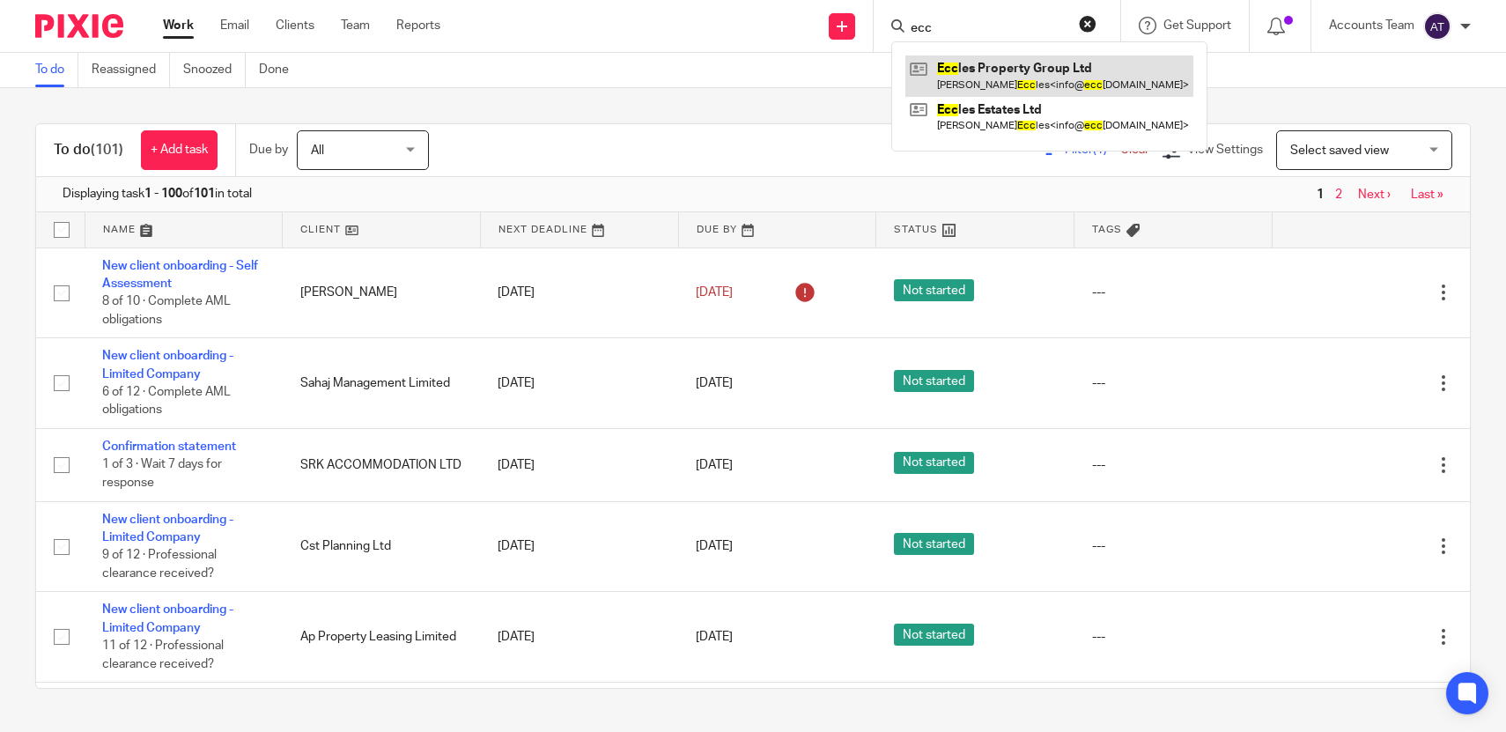
type input "ecc"
click at [989, 68] on link at bounding box center [1049, 75] width 288 height 41
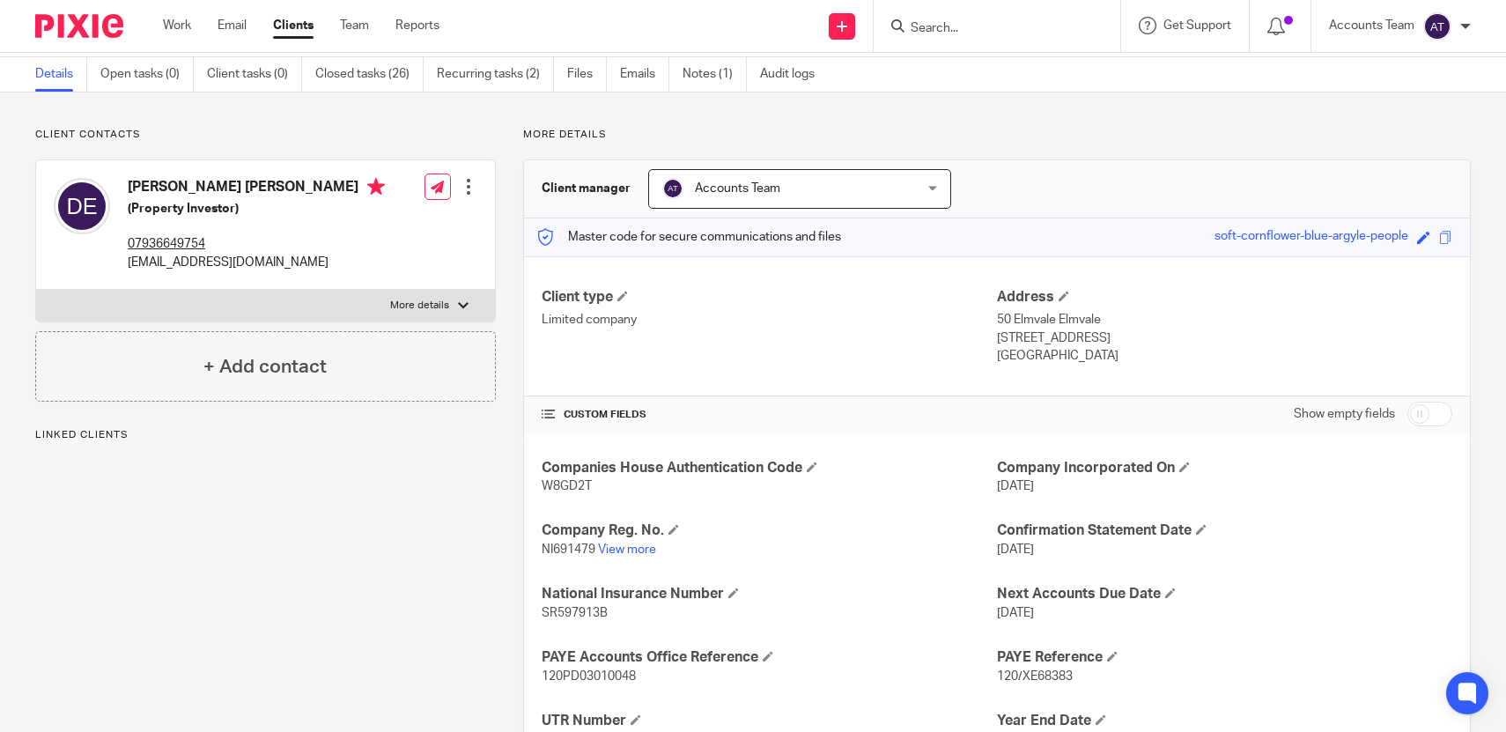
scroll to position [58, 0]
click at [361, 22] on link "Team" at bounding box center [354, 26] width 29 height 18
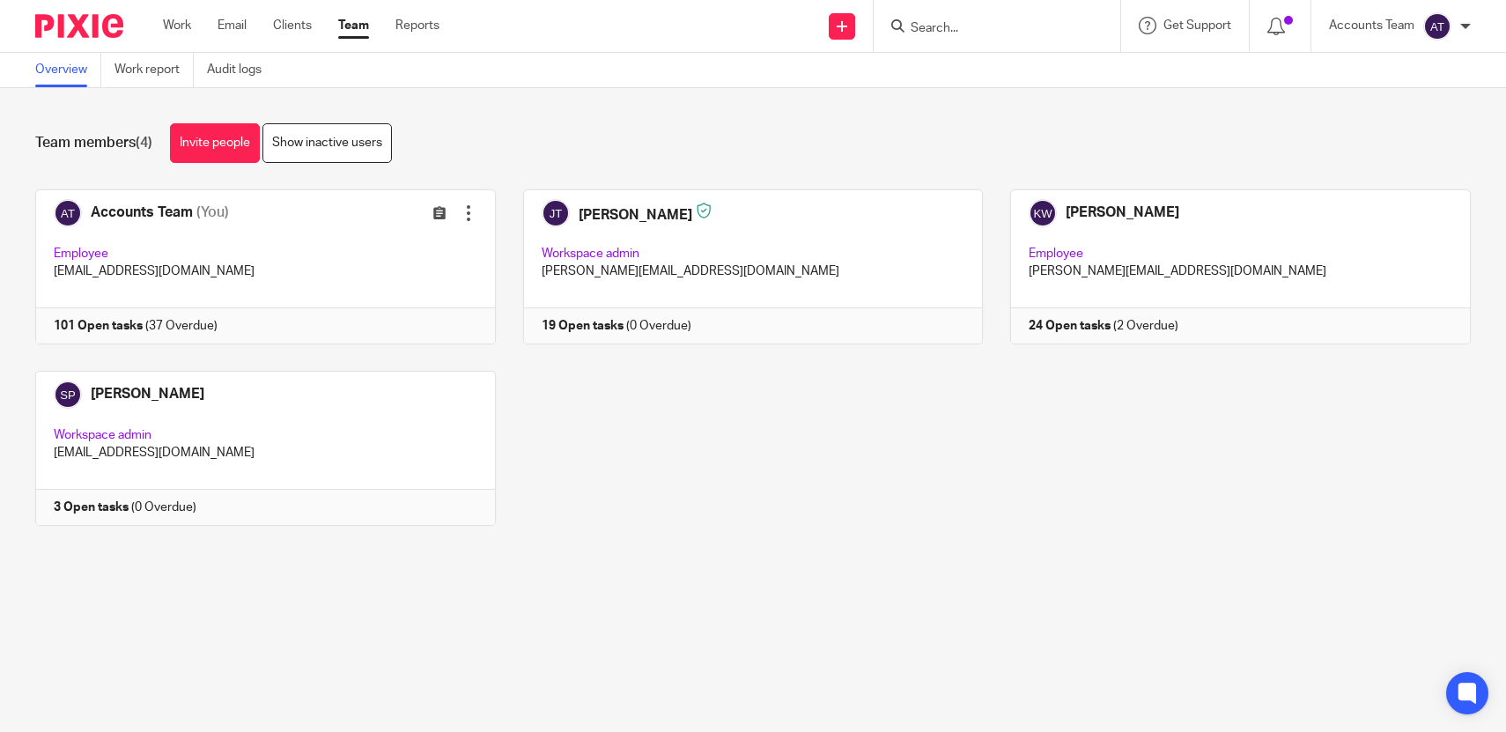
click at [364, 15] on div "Work Email Clients Team Reports Work Email Clients Team Reports Settings" at bounding box center [305, 26] width 321 height 52
click at [364, 21] on link "Team" at bounding box center [353, 26] width 31 height 18
click at [599, 489] on div "Accounts Team (You) Edit user Transfer Employee [EMAIL_ADDRESS][DOMAIN_NAME] 10…" at bounding box center [739, 370] width 1463 height 363
click at [635, 331] on link at bounding box center [740, 266] width 488 height 155
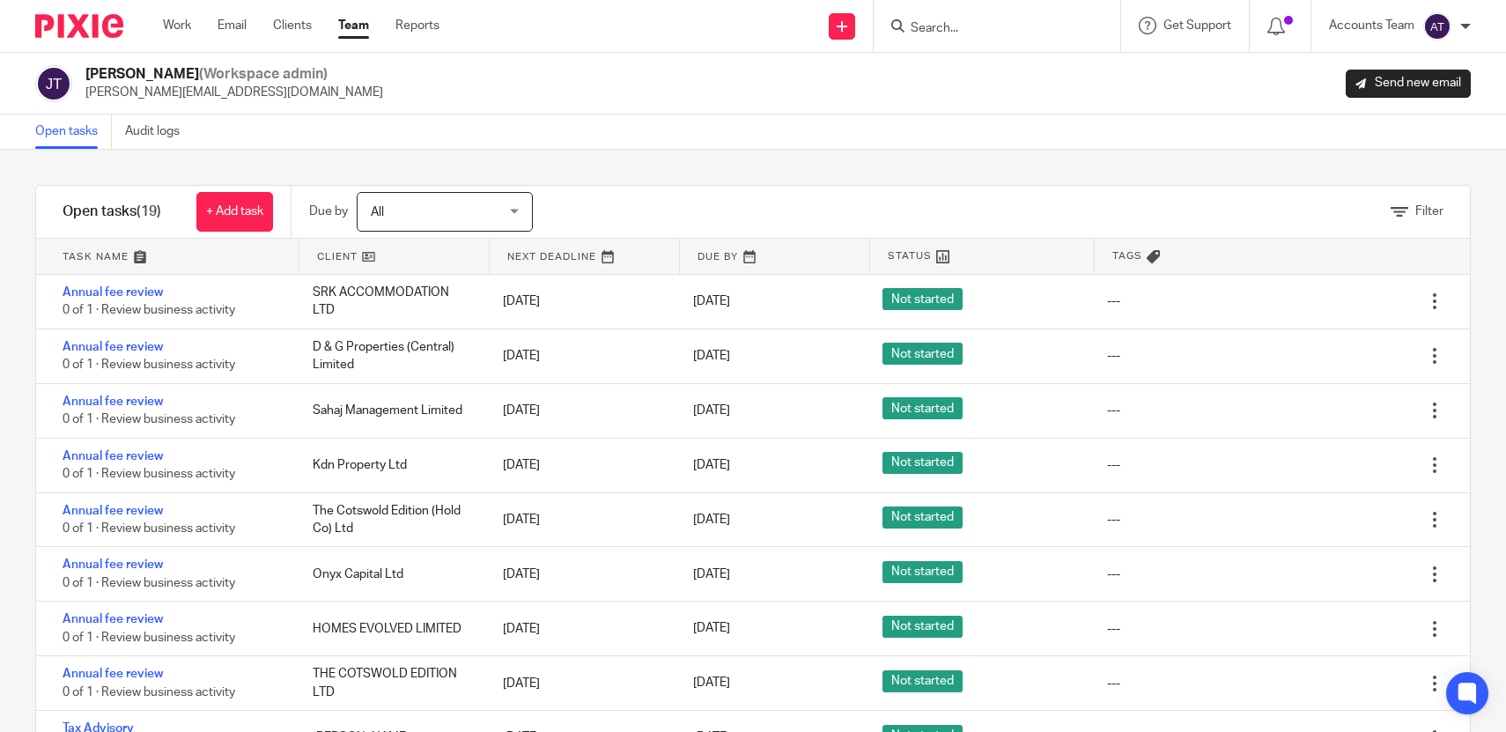
click at [713, 169] on div "Filter tasks Only show tasks matching all of these conditions 1 Client name Is …" at bounding box center [753, 441] width 1506 height 582
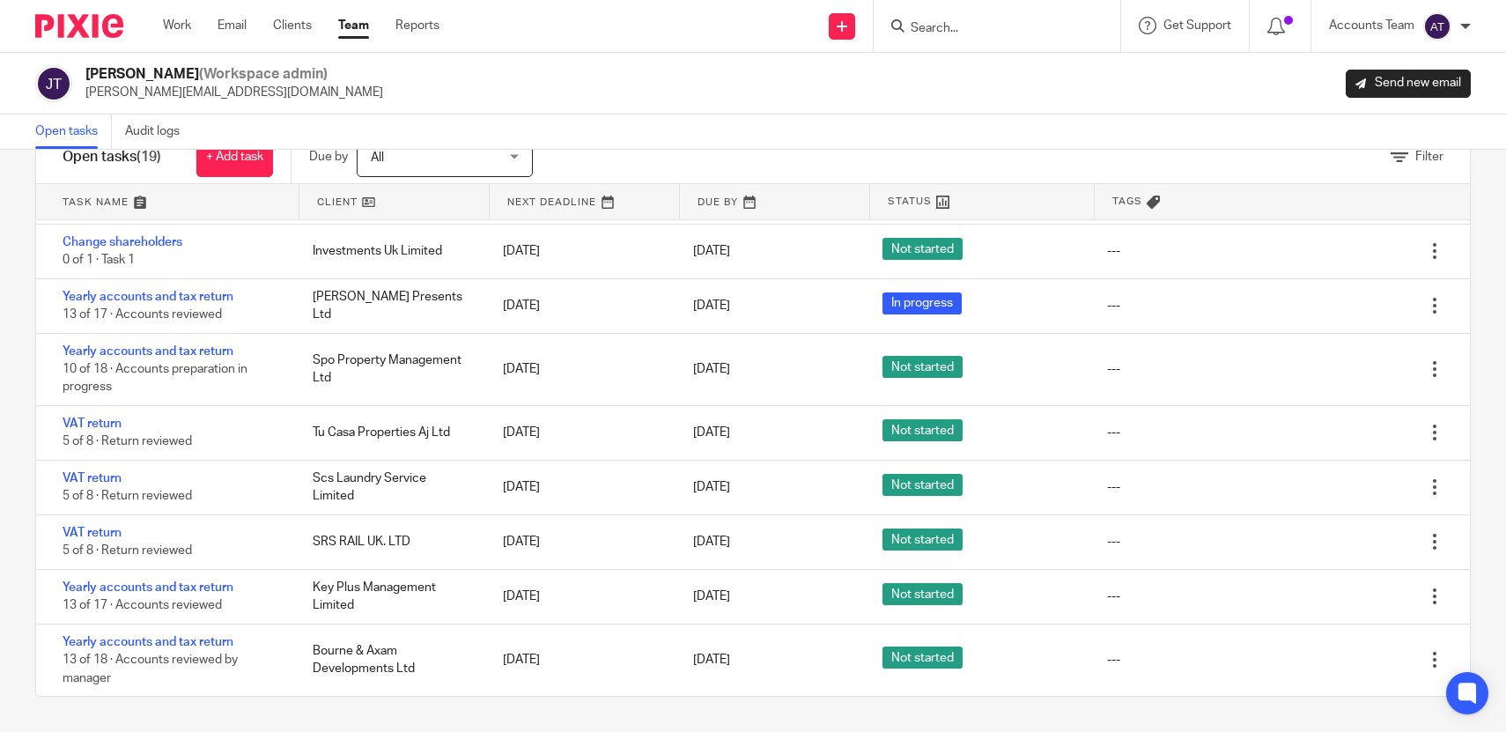
scroll to position [613, 0]
click at [350, 19] on link "Team" at bounding box center [353, 26] width 31 height 18
